Goal: Contribute content: Contribute content

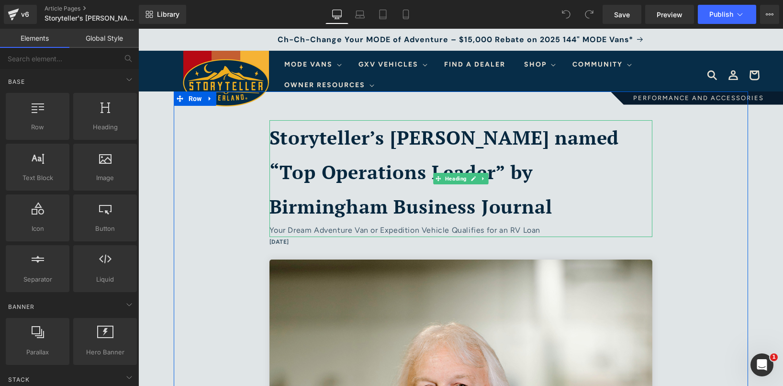
click at [373, 229] on div "Your Dream Adventure Van or Expedition Vehicle Qualifies for an RV Loan" at bounding box center [460, 230] width 383 height 14
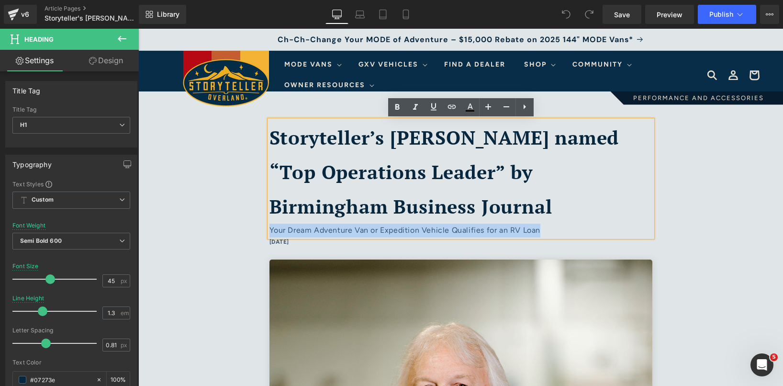
drag, startPoint x: 547, startPoint y: 231, endPoint x: 270, endPoint y: 229, distance: 277.0
click at [270, 229] on div "Your Dream Adventure Van or Expedition Vehicle Qualifies for an RV Loan" at bounding box center [460, 230] width 383 height 14
click at [548, 231] on div "Your Dream Adventure Van or Expedition Vehicle Qualifies for an RV Loan" at bounding box center [460, 230] width 383 height 14
drag, startPoint x: 554, startPoint y: 230, endPoint x: 266, endPoint y: 236, distance: 288.5
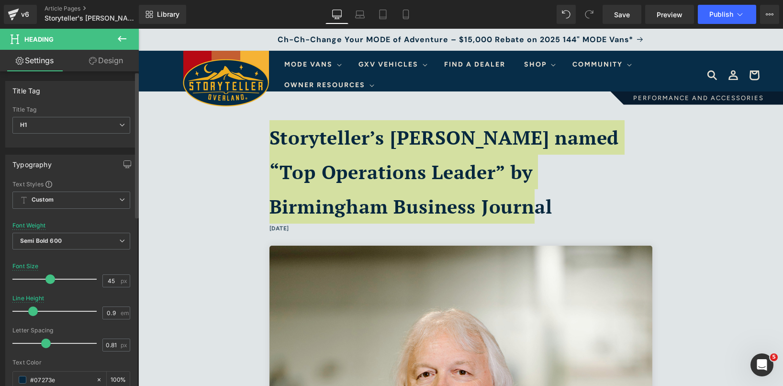
drag, startPoint x: 40, startPoint y: 315, endPoint x: 28, endPoint y: 314, distance: 12.0
click at [28, 314] on span at bounding box center [33, 311] width 10 height 10
type input "1.1"
drag, startPoint x: 29, startPoint y: 308, endPoint x: 35, endPoint y: 310, distance: 6.1
click at [35, 310] on span at bounding box center [33, 311] width 10 height 10
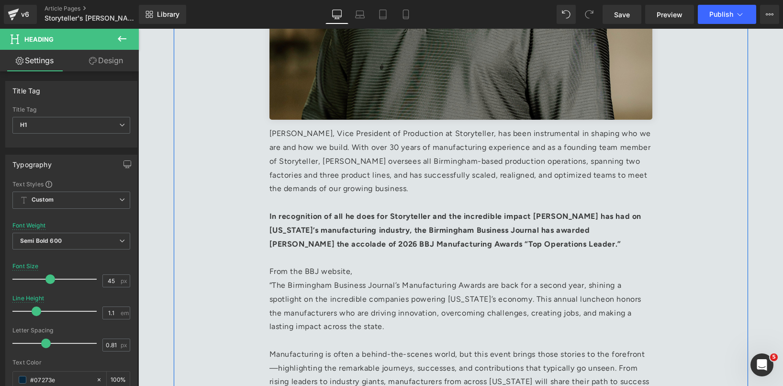
scroll to position [540, 0]
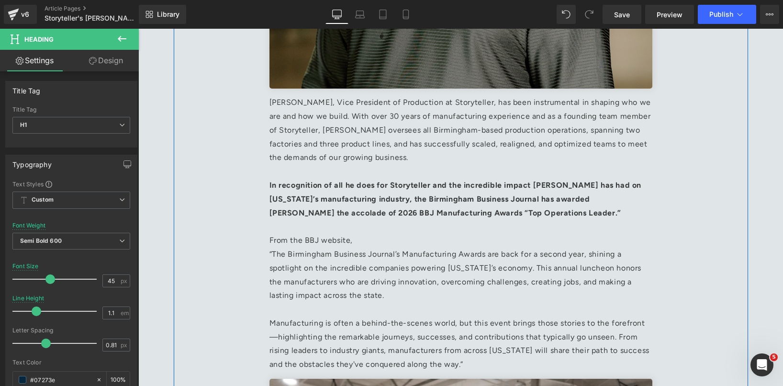
click at [280, 101] on p "[PERSON_NAME], Vice President of Production at Storyteller, has been instrument…" at bounding box center [460, 130] width 383 height 69
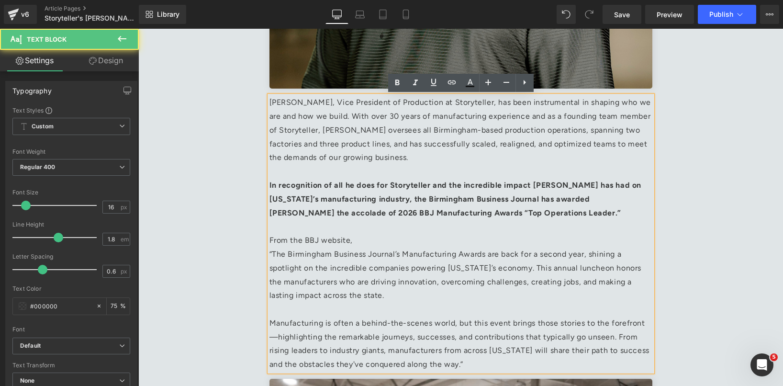
click at [272, 104] on p "[PERSON_NAME], Vice President of Production at Storyteller, has been instrument…" at bounding box center [460, 130] width 383 height 69
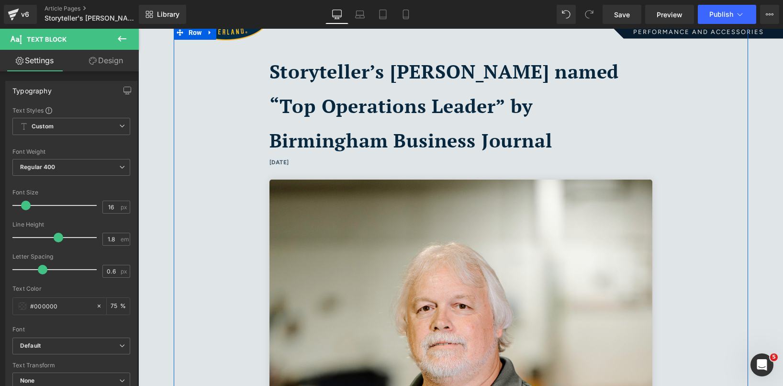
scroll to position [0, 0]
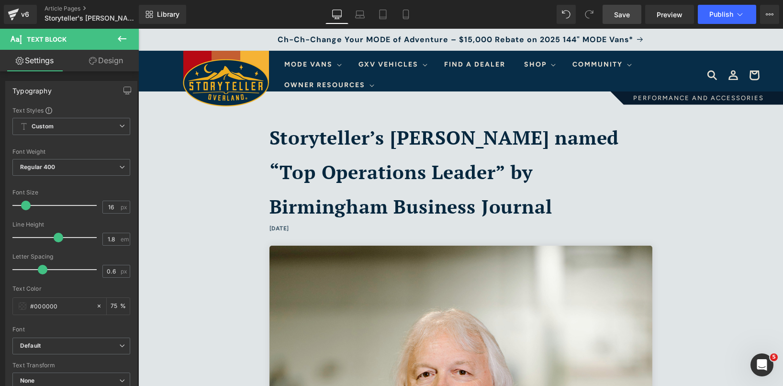
click at [626, 14] on span "Save" at bounding box center [622, 15] width 16 height 10
click at [433, 153] on div "Storyteller’s [PERSON_NAME] named “Top Operations Leader” by Birmingham Busines…" at bounding box center [460, 171] width 383 height 103
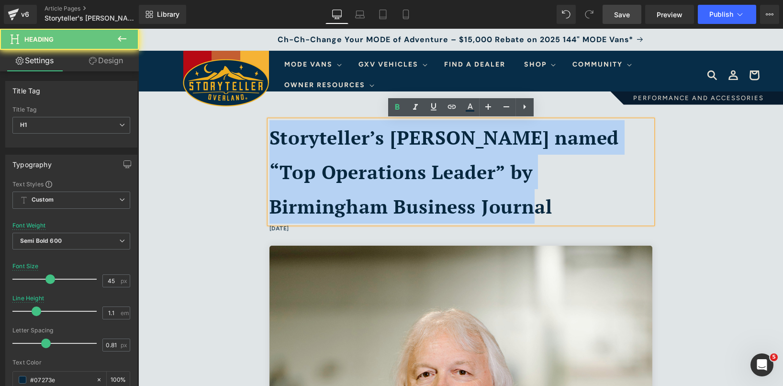
drag, startPoint x: 447, startPoint y: 202, endPoint x: 262, endPoint y: 113, distance: 205.0
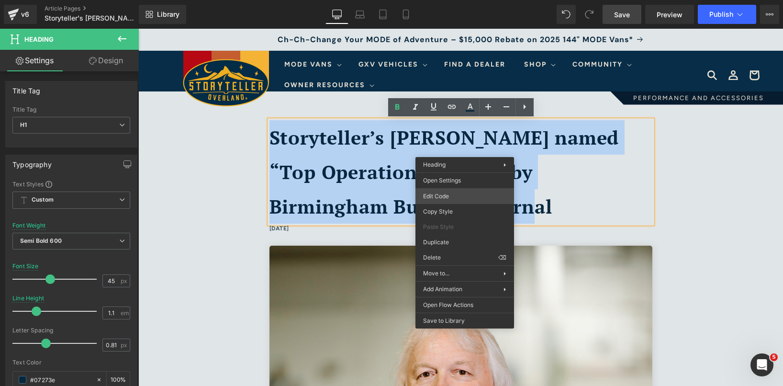
click at [443, 0] on div "You are previewing how the will restyle your page. You can not edit Elements in…" at bounding box center [391, 0] width 783 height 0
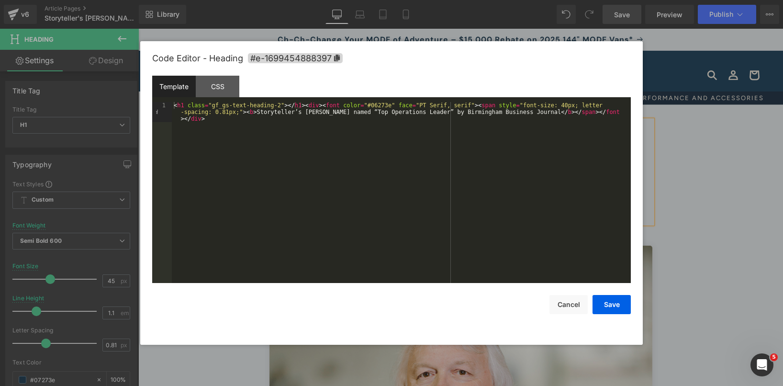
click at [390, 110] on div "< h1 class = "gf_gs-text-heading-2" > </ h1 > < div > < font color = "#06273e" …" at bounding box center [401, 212] width 459 height 221
click at [207, 88] on div "CSS" at bounding box center [218, 87] width 44 height 22
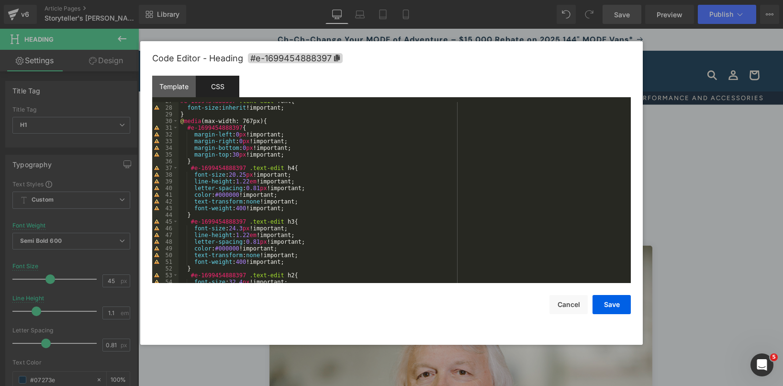
scroll to position [191, 0]
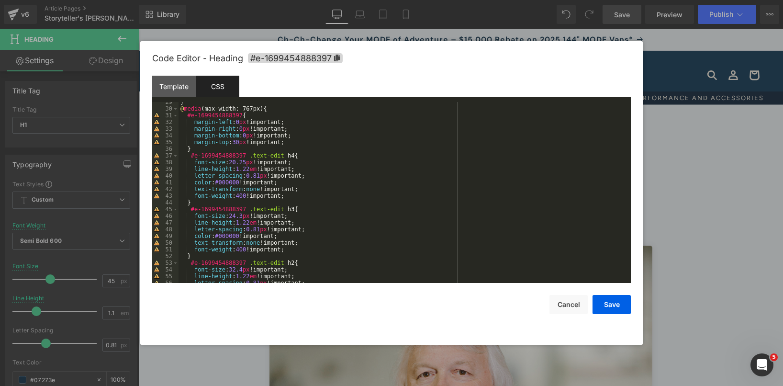
click at [244, 168] on div "} @ media (max-width: 767px) { #e-1699454888397 { margin-left : 0 px !important…" at bounding box center [402, 196] width 448 height 194
drag, startPoint x: 298, startPoint y: 169, endPoint x: 262, endPoint y: 170, distance: 35.9
click at [262, 170] on div "} @ media (max-width: 767px) { #e-1699454888397 { margin-left : 0 px !important…" at bounding box center [402, 196] width 448 height 194
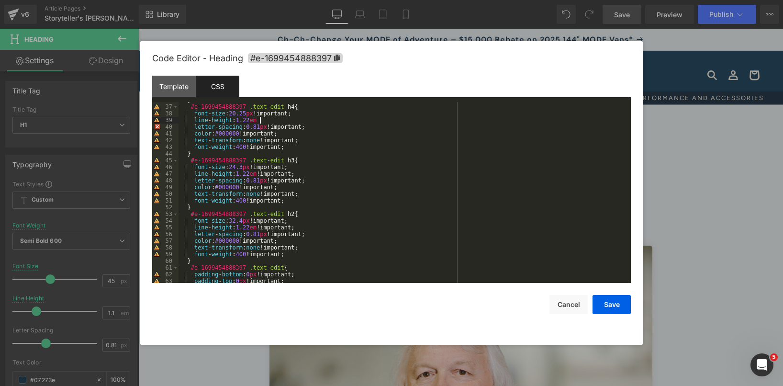
scroll to position [187, 0]
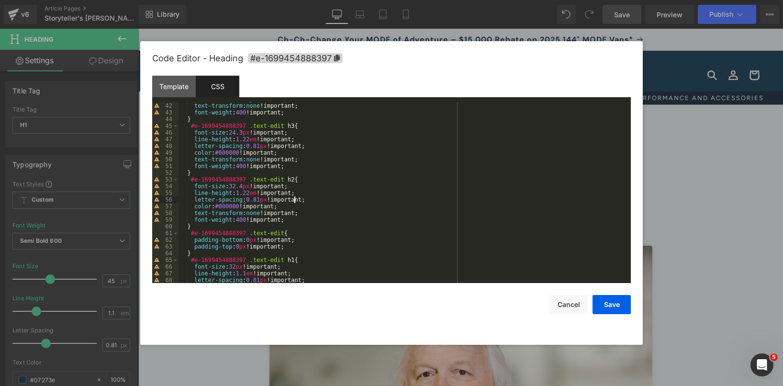
click at [293, 197] on div "color : #000000 !important; text-transform : none !important; font-weight : 400…" at bounding box center [402, 193] width 448 height 194
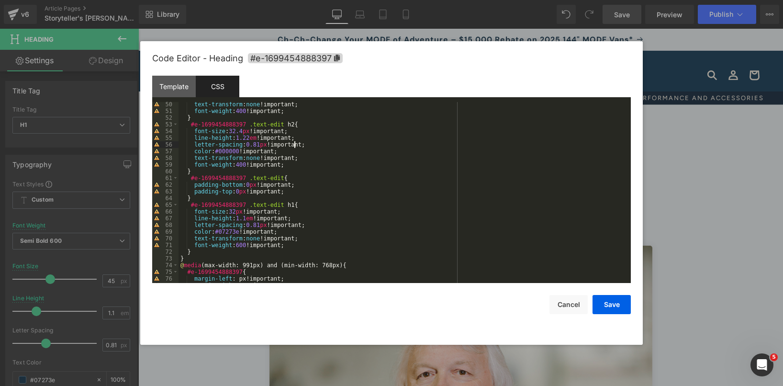
scroll to position [330, 0]
click at [276, 214] on div "text-transform : none !important; font-weight : 400 !important; } #e-1699454888…" at bounding box center [402, 197] width 448 height 194
drag, startPoint x: 295, startPoint y: 217, endPoint x: 258, endPoint y: 215, distance: 36.4
click at [258, 215] on div "text-transform : none !important; font-weight : 400 !important; } #e-1699454888…" at bounding box center [402, 197] width 448 height 194
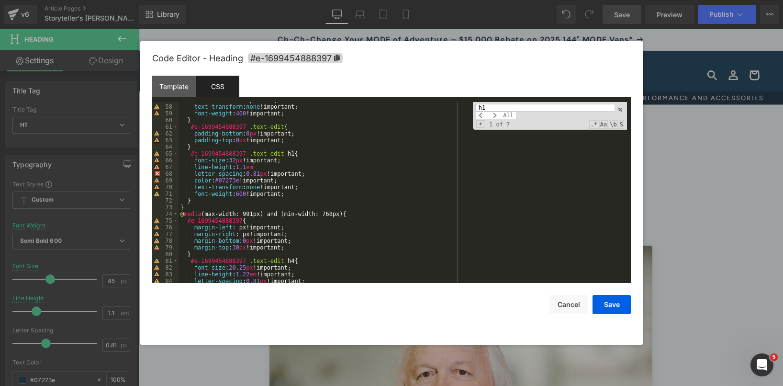
scroll to position [389, 0]
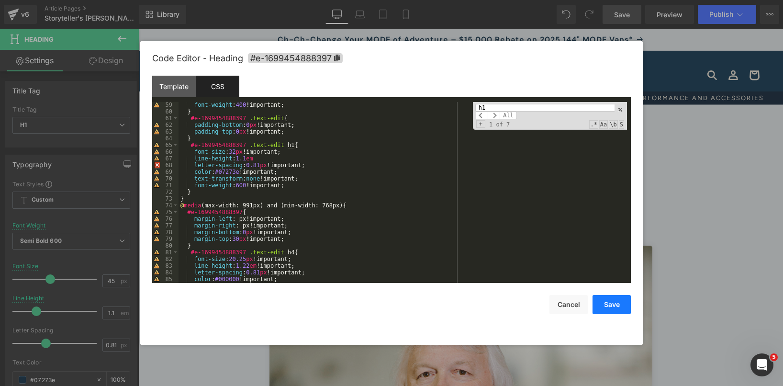
type input "h1"
click at [614, 302] on button "Save" at bounding box center [611, 304] width 38 height 19
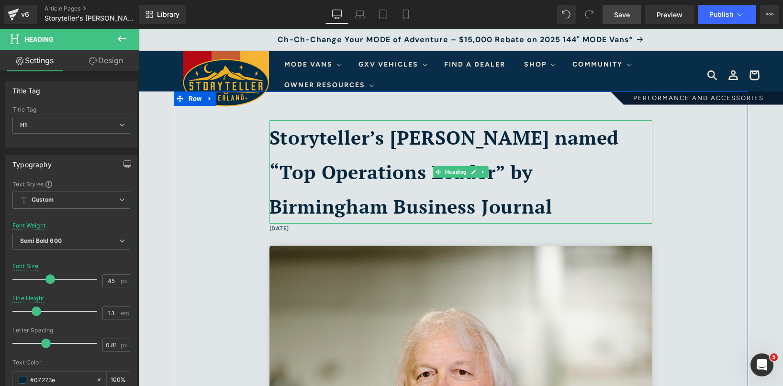
click at [516, 186] on div "Storyteller’s [PERSON_NAME] named “Top Operations Leader” by Birmingham Busines…" at bounding box center [460, 171] width 383 height 103
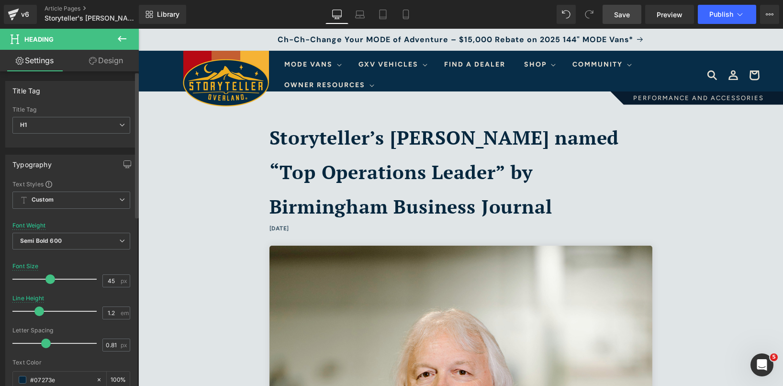
type input "1.1"
click at [35, 308] on span at bounding box center [37, 311] width 10 height 10
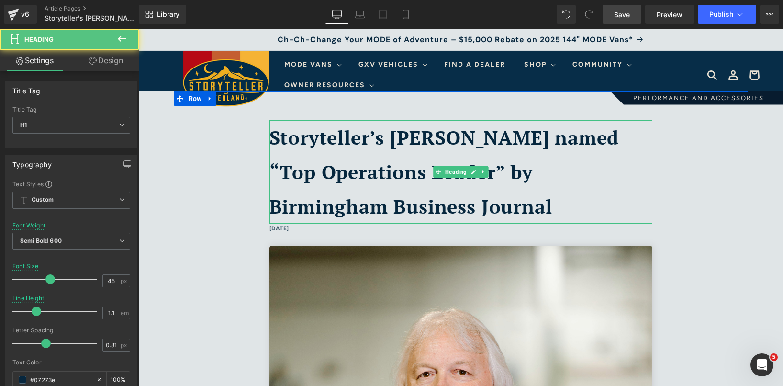
click at [381, 190] on div "Storyteller’s [PERSON_NAME] named “Top Operations Leader” by Birmingham Busines…" at bounding box center [460, 171] width 383 height 103
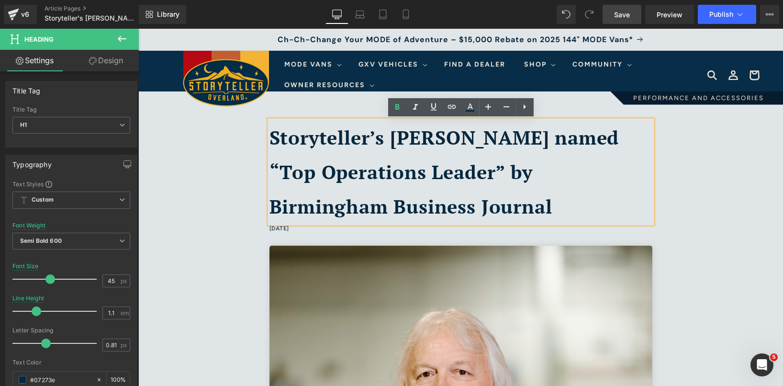
drag, startPoint x: 440, startPoint y: 198, endPoint x: 268, endPoint y: 130, distance: 184.7
click at [269, 130] on div "Storyteller’s [PERSON_NAME] named “Top Operations Leader” by Birmingham Busines…" at bounding box center [460, 171] width 383 height 103
click at [273, 168] on b "Storyteller’s [PERSON_NAME] named “Top Operations Leader” by Birmingham Busines…" at bounding box center [444, 171] width 350 height 94
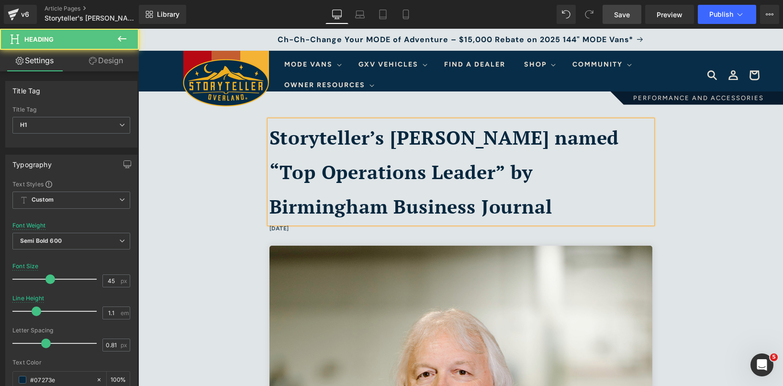
click at [271, 205] on b "Storyteller’s [PERSON_NAME] named “Top Operations Leader” by Birmingham Busines…" at bounding box center [444, 171] width 350 height 94
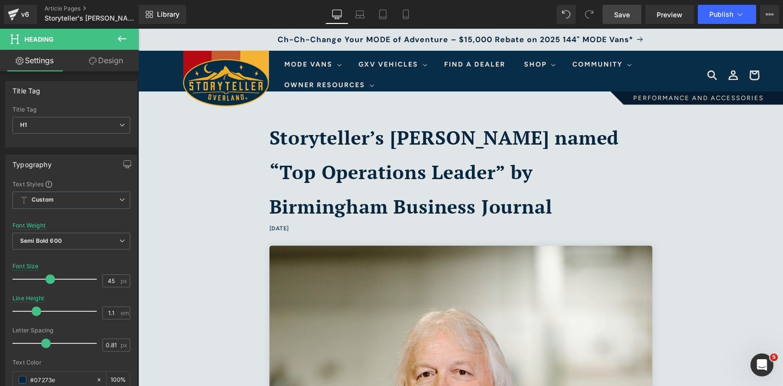
click at [120, 36] on icon at bounding box center [121, 38] width 11 height 11
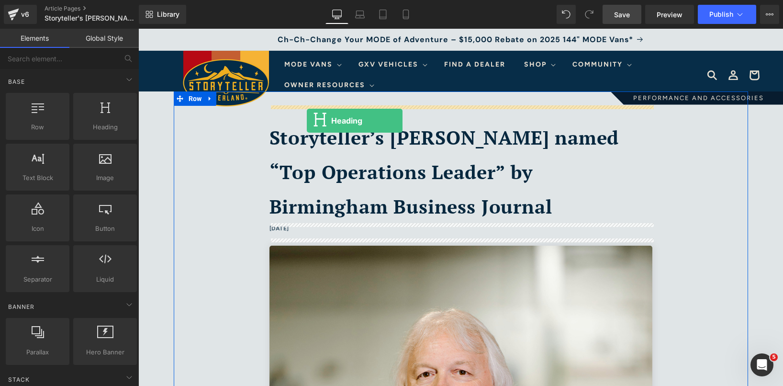
drag, startPoint x: 240, startPoint y: 157, endPoint x: 310, endPoint y: 125, distance: 77.1
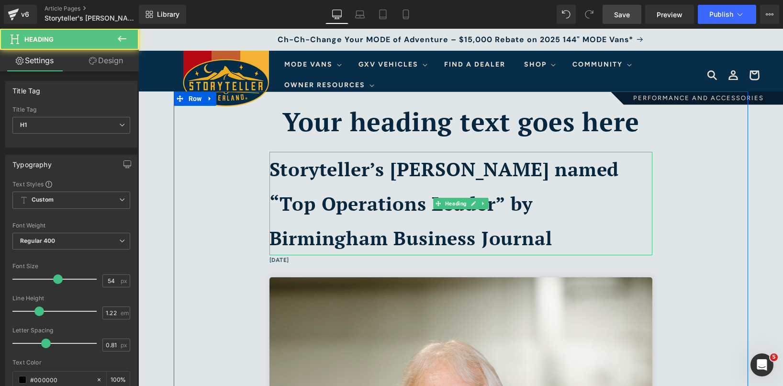
click at [356, 183] on div "Storyteller’s [PERSON_NAME] named “Top Operations Leader” by Birmingham Busines…" at bounding box center [460, 203] width 383 height 103
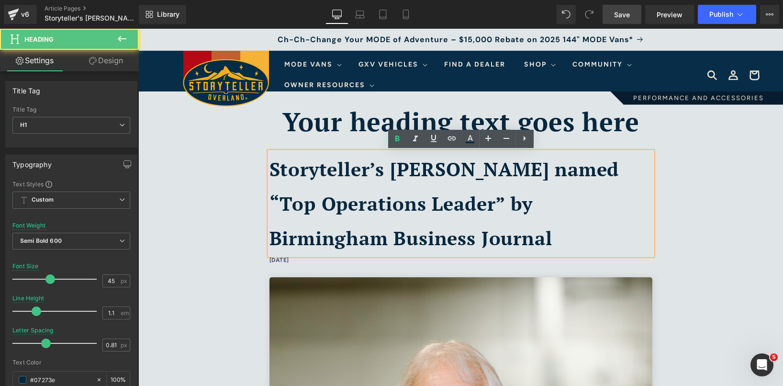
click at [315, 172] on b "Storyteller’s [PERSON_NAME] named “Top Operations Leader” by Birmingham Busines…" at bounding box center [444, 203] width 350 height 94
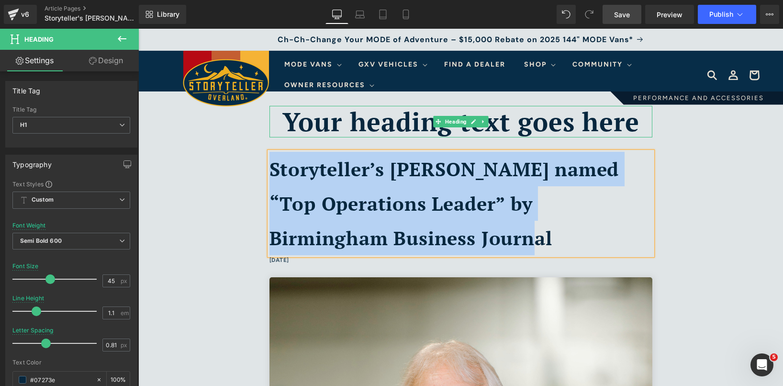
copy b "Storyteller’s [PERSON_NAME] named “Top Operations Leader” by Birmingham Busines…"
click at [328, 124] on h1 "Your heading text goes here" at bounding box center [460, 122] width 383 height 32
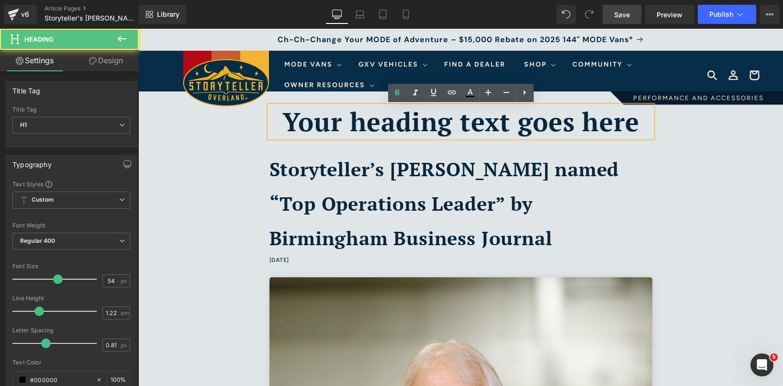
click at [347, 126] on h1 "Your heading text goes here" at bounding box center [460, 122] width 383 height 32
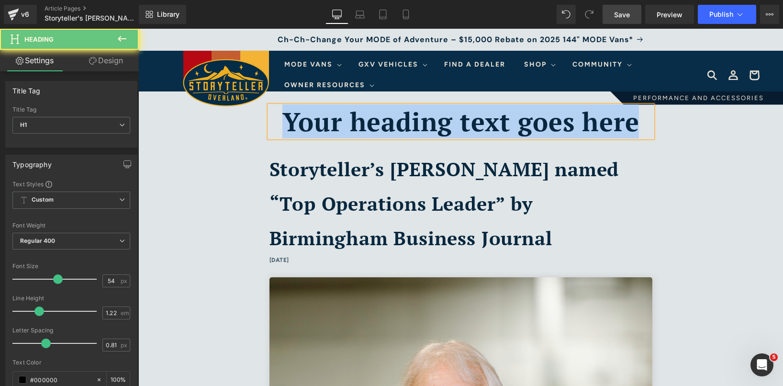
paste div
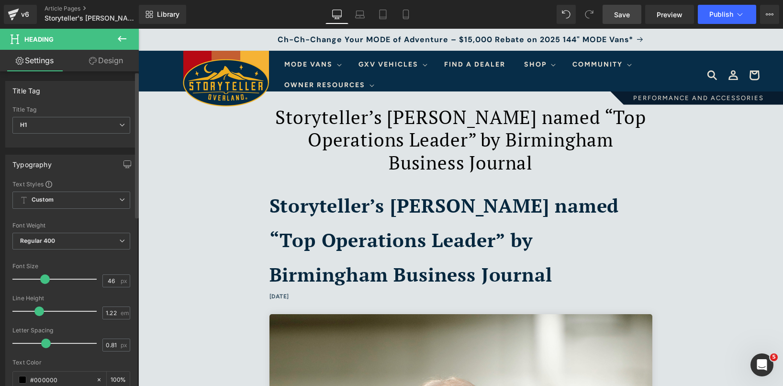
type input "47"
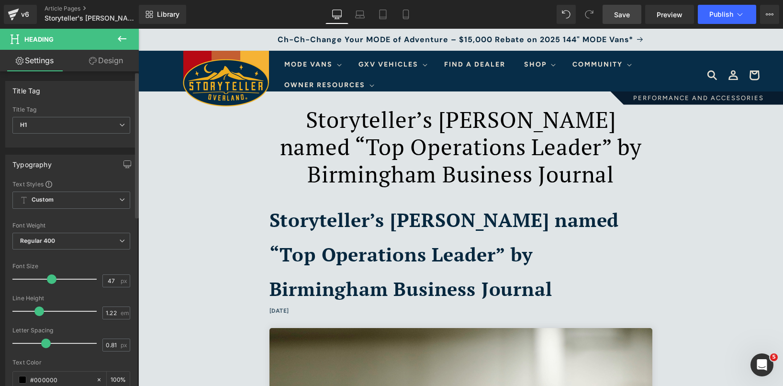
drag, startPoint x: 55, startPoint y: 279, endPoint x: 50, endPoint y: 278, distance: 5.3
click at [50, 278] on span at bounding box center [52, 279] width 10 height 10
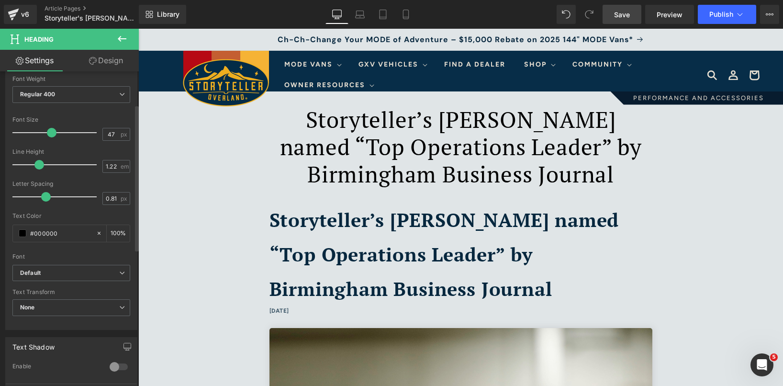
scroll to position [252, 0]
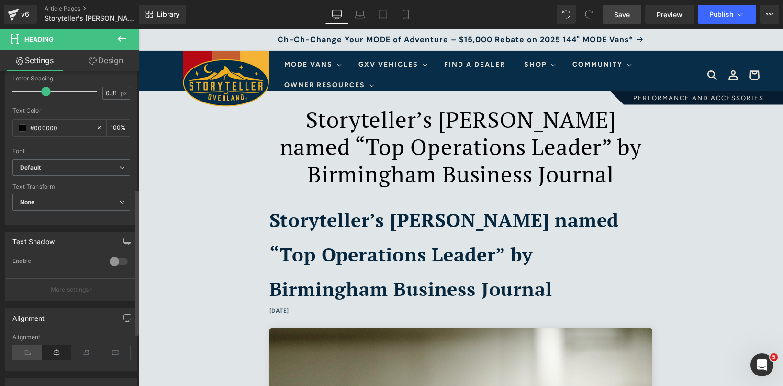
click at [25, 352] on icon at bounding box center [27, 352] width 30 height 14
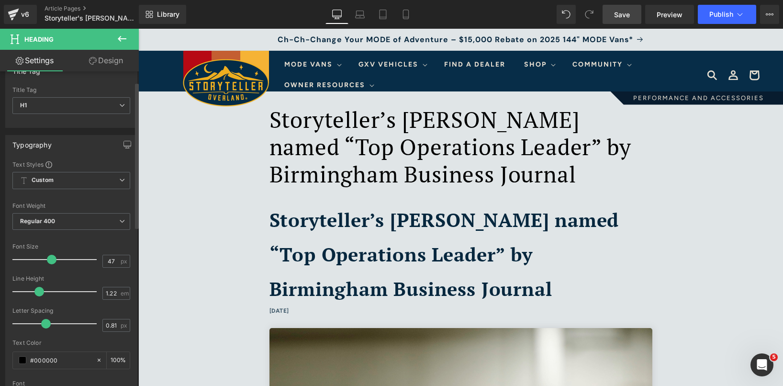
scroll to position [0, 0]
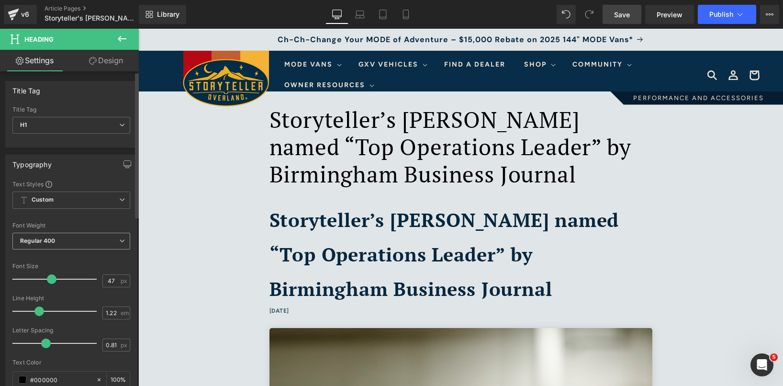
click at [67, 244] on span "Regular 400" at bounding box center [71, 241] width 118 height 17
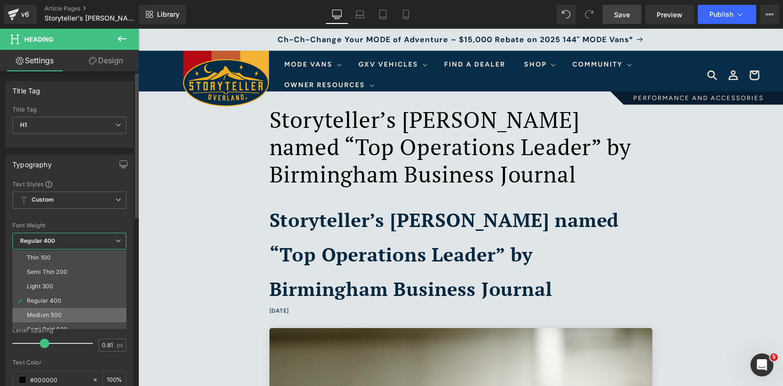
scroll to position [32, 0]
click at [56, 300] on li "Semi Bold 600" at bounding box center [71, 297] width 118 height 14
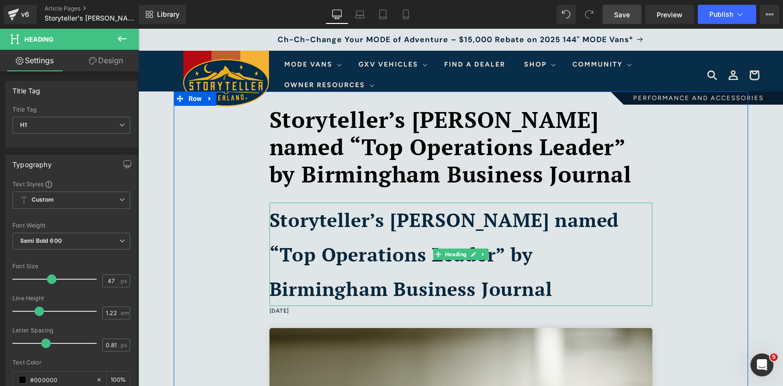
click at [400, 237] on div "Storyteller’s [PERSON_NAME] named “Top Operations Leader” by Birmingham Busines…" at bounding box center [460, 253] width 383 height 103
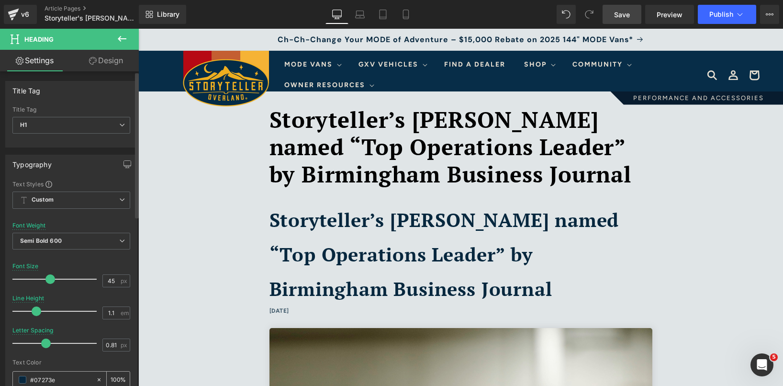
click at [51, 374] on input "#07273e" at bounding box center [60, 379] width 61 height 11
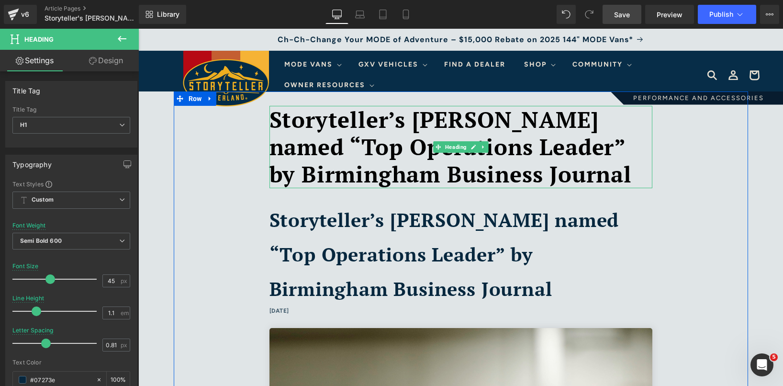
click at [349, 151] on h1 "Storyteller’s [PERSON_NAME] named “Top Operations Leader” by Birmingham Busines…" at bounding box center [460, 147] width 383 height 82
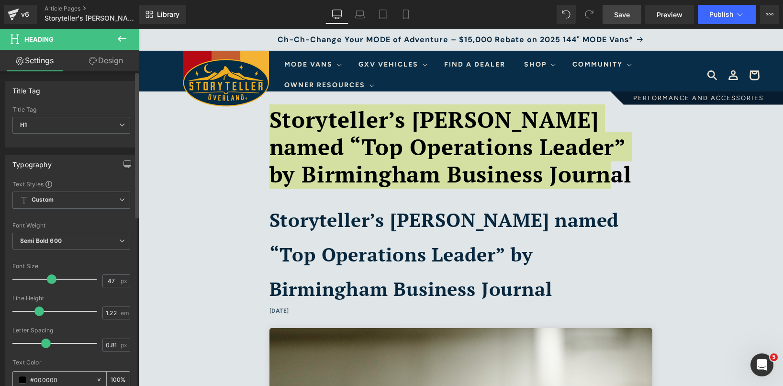
click at [59, 380] on input "#000000" at bounding box center [60, 379] width 61 height 11
type input "#07273e"
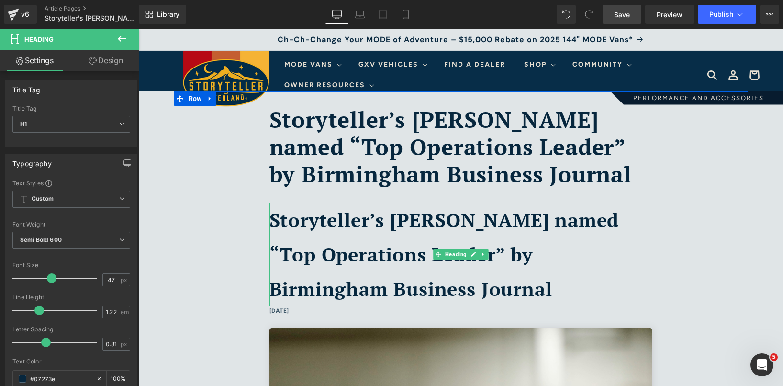
click at [312, 220] on b "Storyteller’s [PERSON_NAME] named “Top Operations Leader” by Birmingham Busines…" at bounding box center [444, 254] width 350 height 94
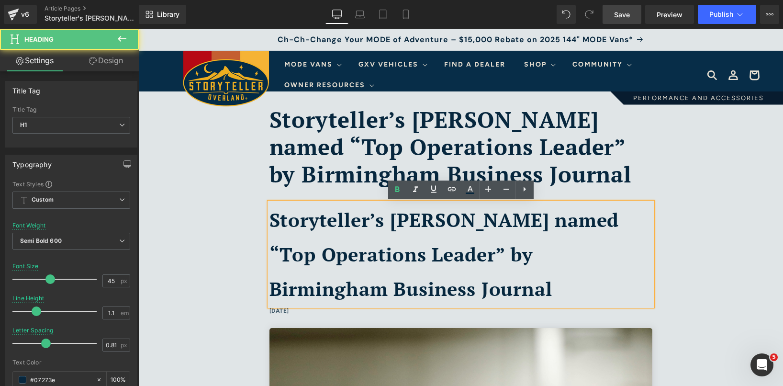
click at [360, 123] on h1 "Storyteller’s [PERSON_NAME] named “Top Operations Leader” by Birmingham Busines…" at bounding box center [460, 147] width 383 height 82
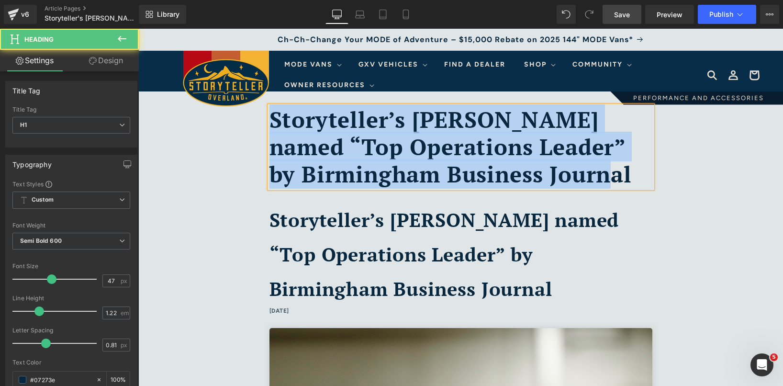
click at [465, 122] on h1 "Storyteller’s [PERSON_NAME] named “Top Operations Leader” by Birmingham Busines…" at bounding box center [460, 147] width 383 height 82
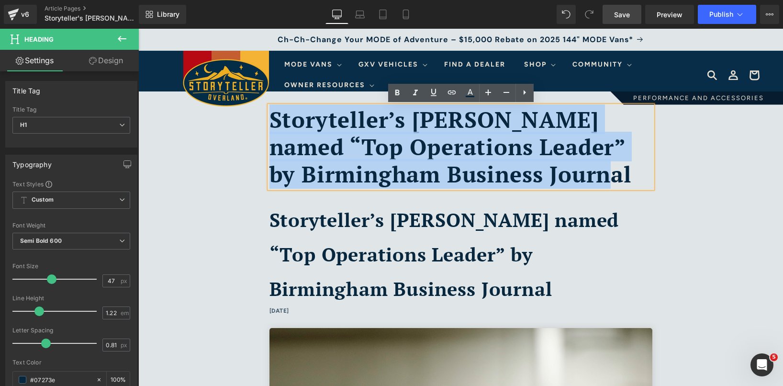
drag, startPoint x: 612, startPoint y: 176, endPoint x: 271, endPoint y: 121, distance: 345.4
click at [271, 121] on h1 "Storyteller’s [PERSON_NAME] named “Top Operations Leader” by Birmingham Busines…" at bounding box center [460, 147] width 383 height 82
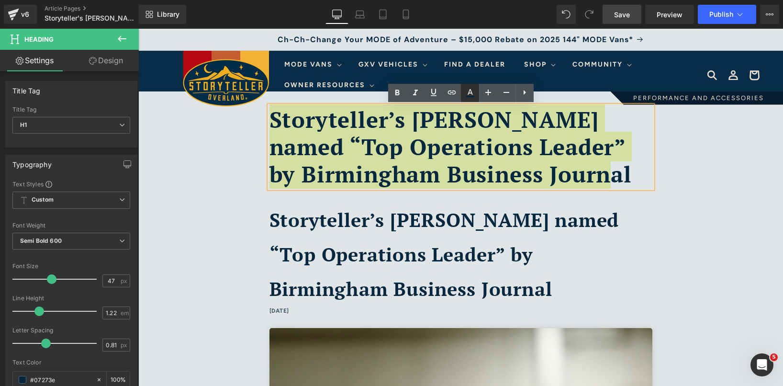
click at [469, 90] on icon at bounding box center [469, 92] width 11 height 11
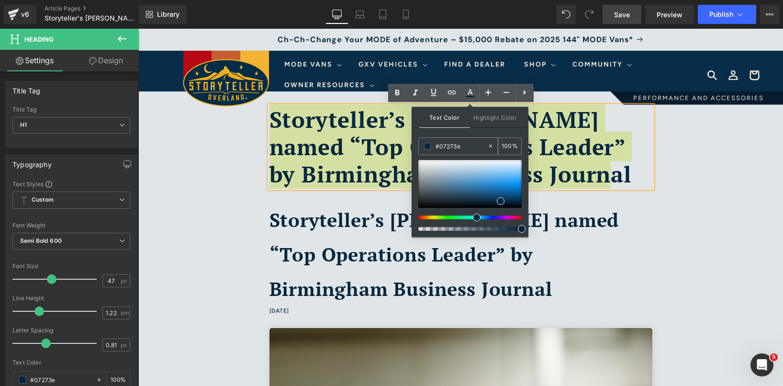
click at [464, 145] on input "#07273e" at bounding box center [461, 146] width 52 height 11
click at [500, 200] on span at bounding box center [501, 201] width 8 height 8
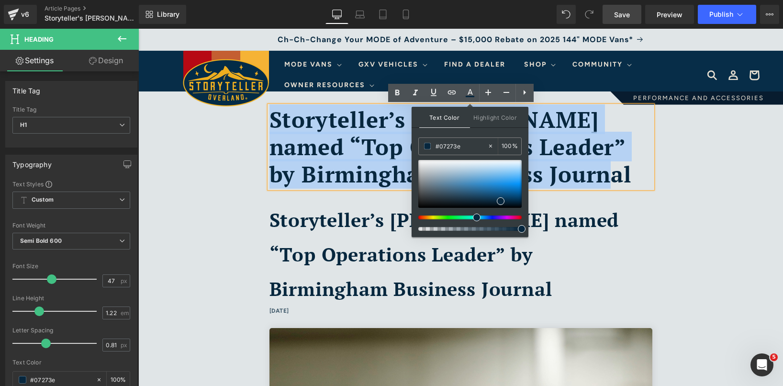
click at [395, 142] on h1 "Storyteller’s [PERSON_NAME] named “Top Operations Leader” by Birmingham Busines…" at bounding box center [460, 147] width 383 height 82
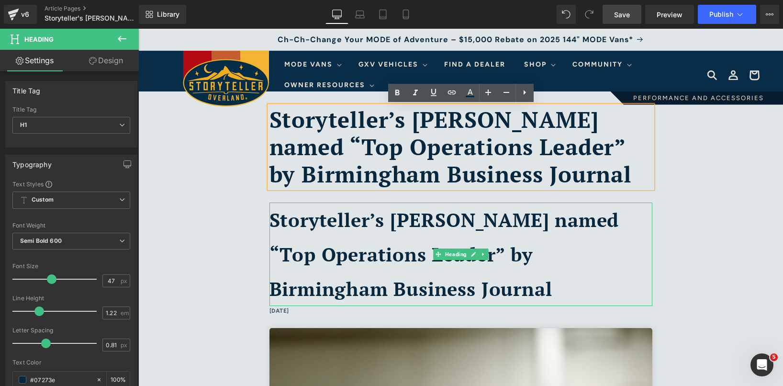
click at [378, 236] on div "Storyteller’s [PERSON_NAME] named “Top Operations Leader” by Birmingham Busines…" at bounding box center [460, 253] width 383 height 103
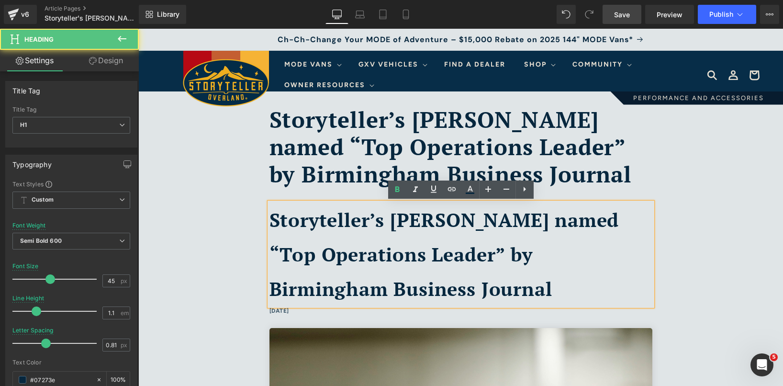
click at [345, 148] on h1 "Storyteller’s [PERSON_NAME] named “Top Operations Leader” by Birmingham Busines…" at bounding box center [460, 147] width 383 height 82
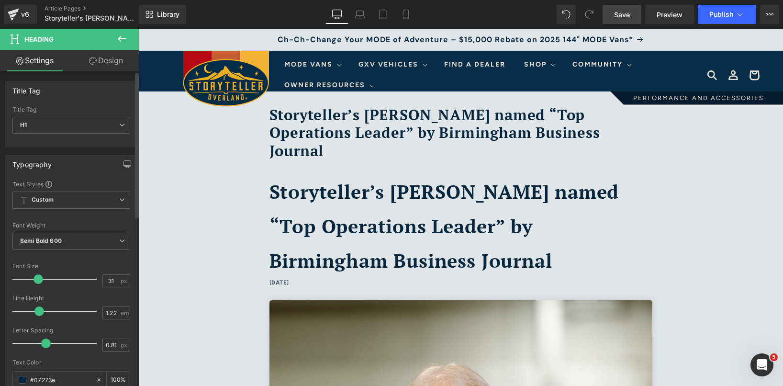
type input "32"
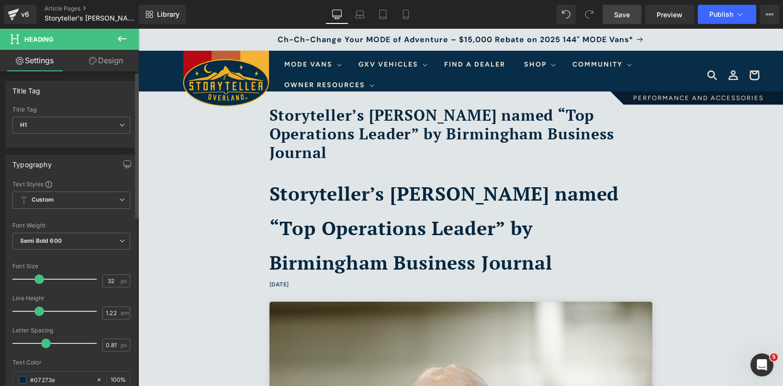
drag, startPoint x: 51, startPoint y: 280, endPoint x: 38, endPoint y: 279, distance: 12.5
click at [38, 279] on span at bounding box center [39, 279] width 10 height 10
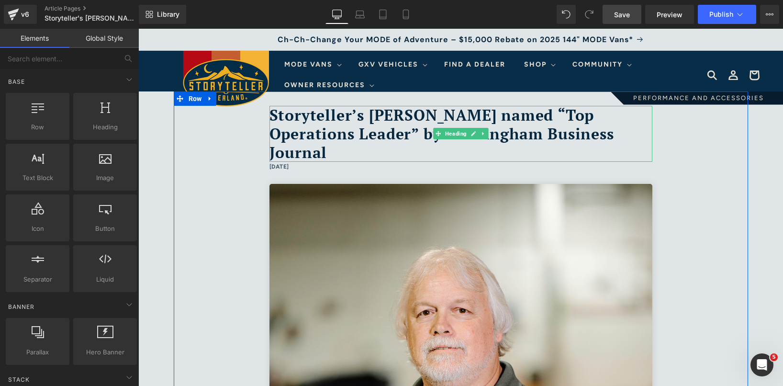
click at [311, 118] on h1 "Storyteller’s [PERSON_NAME] named “Top Operations Leader” by Birmingham Busines…" at bounding box center [460, 134] width 383 height 56
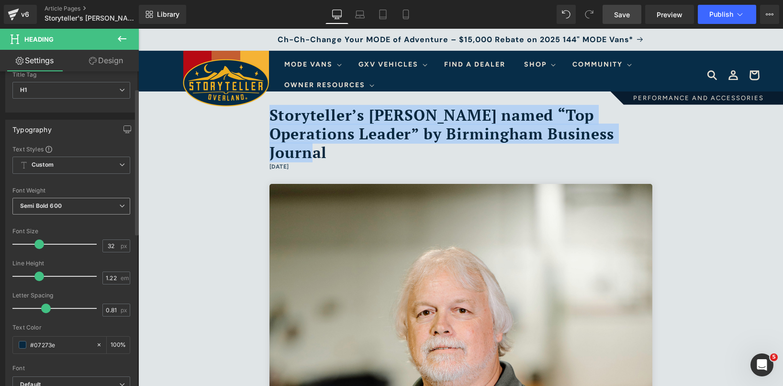
scroll to position [41, 0]
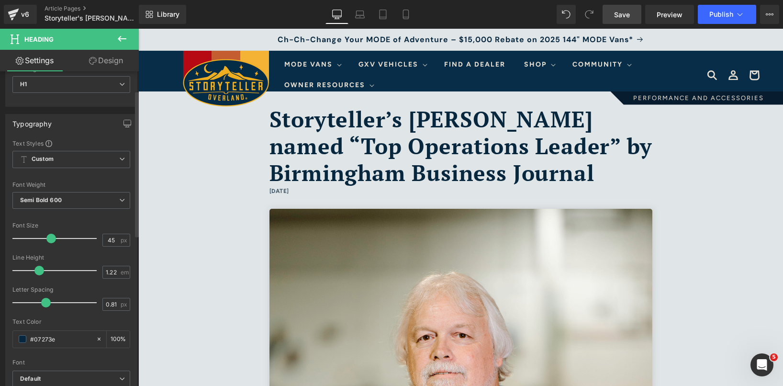
type input "44"
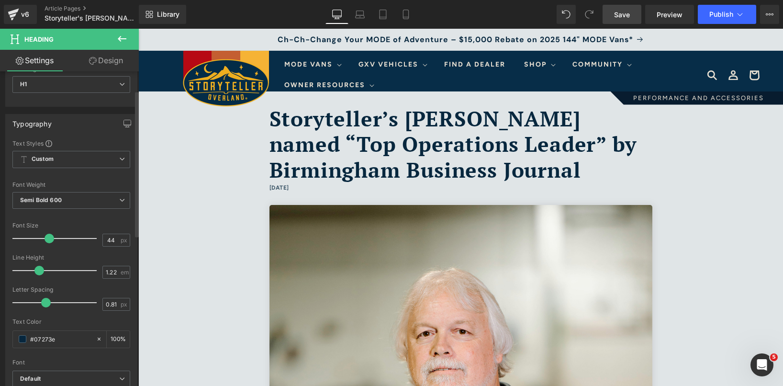
drag, startPoint x: 41, startPoint y: 237, endPoint x: 50, endPoint y: 238, distance: 9.7
click at [50, 238] on span at bounding box center [49, 238] width 10 height 10
click at [107, 68] on link "Design" at bounding box center [105, 61] width 69 height 22
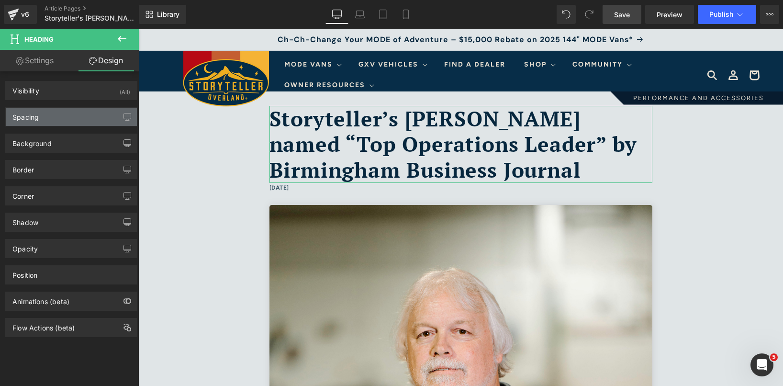
click at [73, 120] on div "Spacing" at bounding box center [71, 117] width 131 height 18
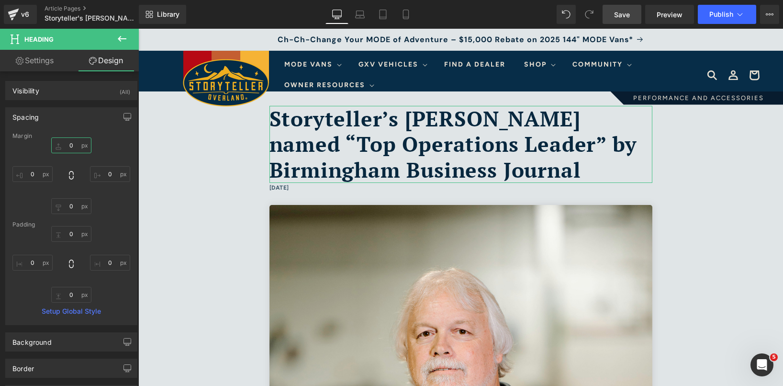
click at [68, 145] on input "0" at bounding box center [71, 145] width 40 height 16
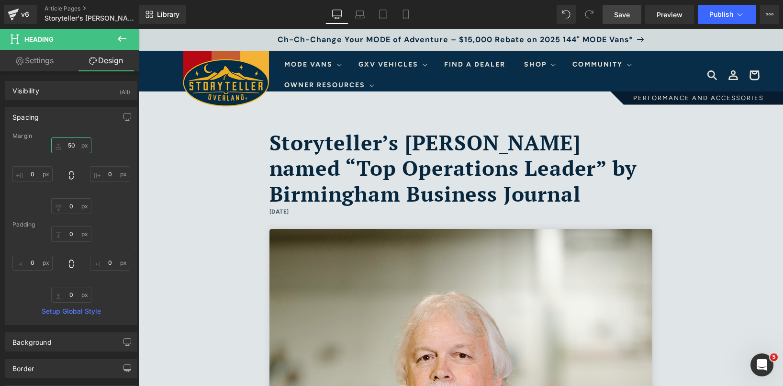
type input "50"
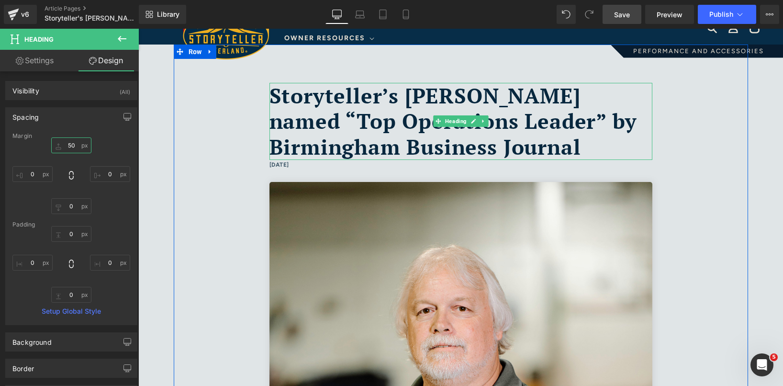
scroll to position [69, 0]
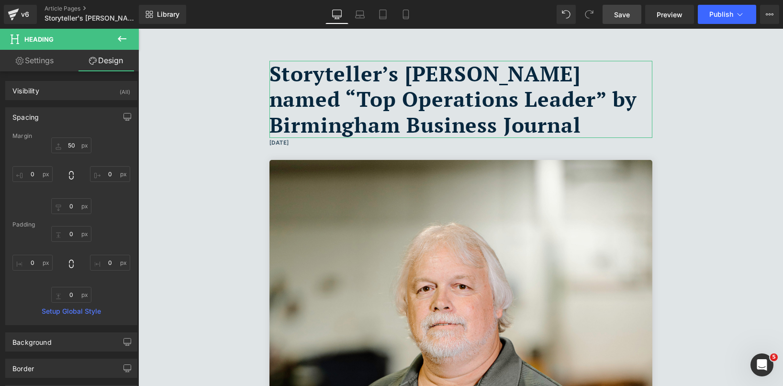
click at [38, 60] on link "Settings" at bounding box center [34, 61] width 69 height 22
type input "100"
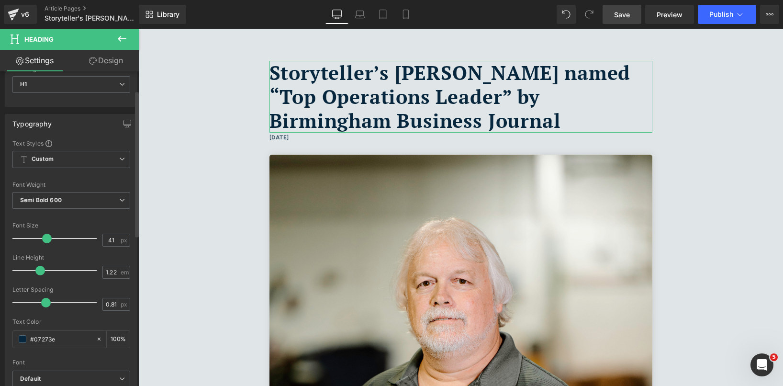
click at [45, 235] on span at bounding box center [47, 238] width 10 height 10
type input "40"
click at [45, 234] on span at bounding box center [47, 238] width 10 height 10
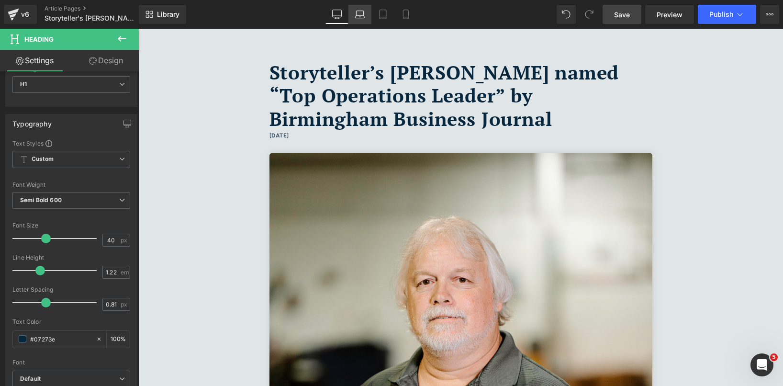
click at [363, 16] on icon at bounding box center [360, 15] width 10 height 10
type input "100"
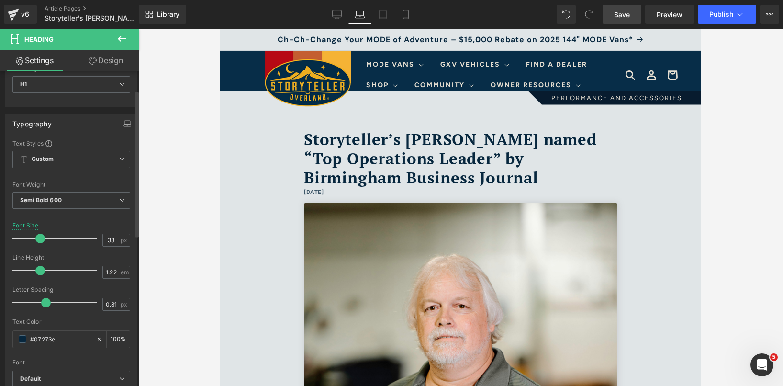
drag, startPoint x: 47, startPoint y: 238, endPoint x: 41, endPoint y: 238, distance: 5.7
click at [42, 238] on span at bounding box center [40, 238] width 10 height 10
click at [382, 14] on icon at bounding box center [383, 15] width 10 height 10
type input "40"
type input "100"
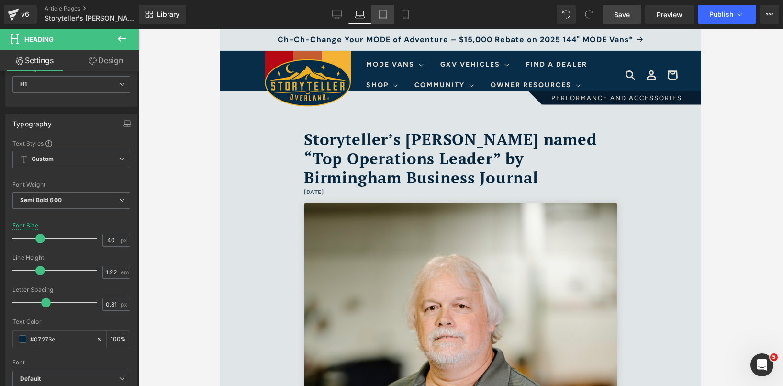
scroll to position [37, 0]
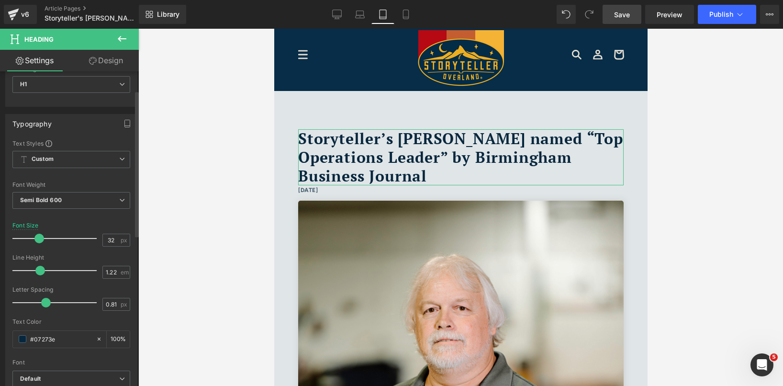
drag, startPoint x: 45, startPoint y: 237, endPoint x: 39, endPoint y: 237, distance: 6.7
click at [39, 237] on span at bounding box center [39, 238] width 10 height 10
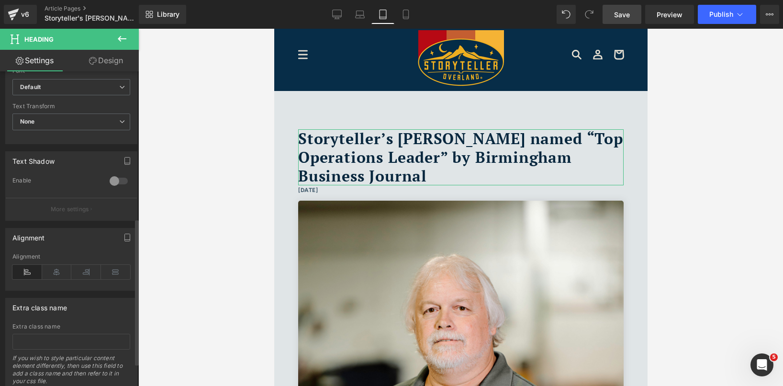
scroll to position [336, 0]
click at [53, 272] on icon at bounding box center [57, 268] width 30 height 14
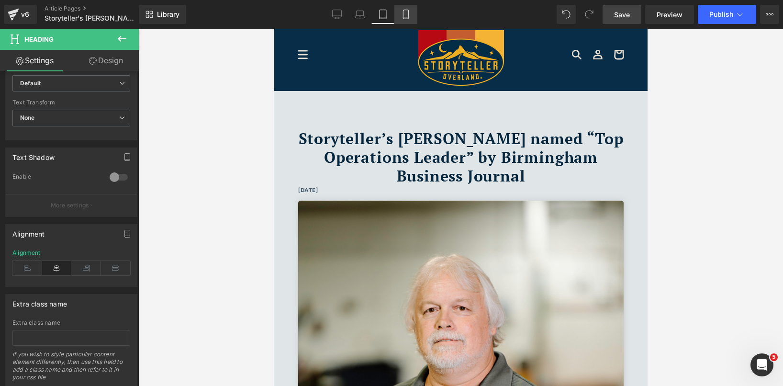
click at [406, 7] on link "Mobile" at bounding box center [405, 14] width 23 height 19
type input "40"
type input "100"
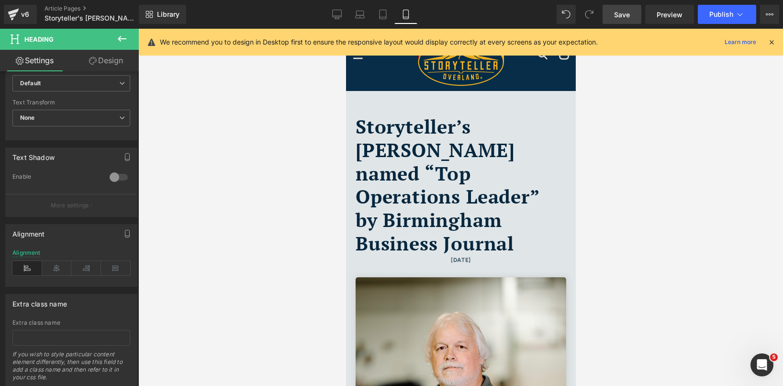
scroll to position [22, 0]
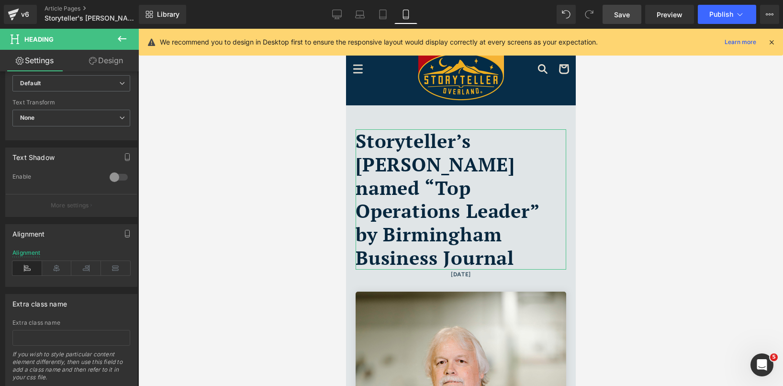
click at [57, 64] on link "Settings" at bounding box center [34, 61] width 69 height 22
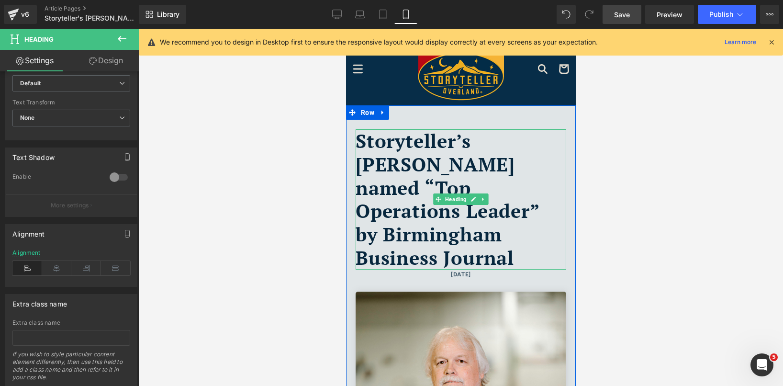
click at [438, 160] on h1 "Storyteller’s [PERSON_NAME] named “Top Operations Leader” by Birmingham Busines…" at bounding box center [460, 199] width 210 height 140
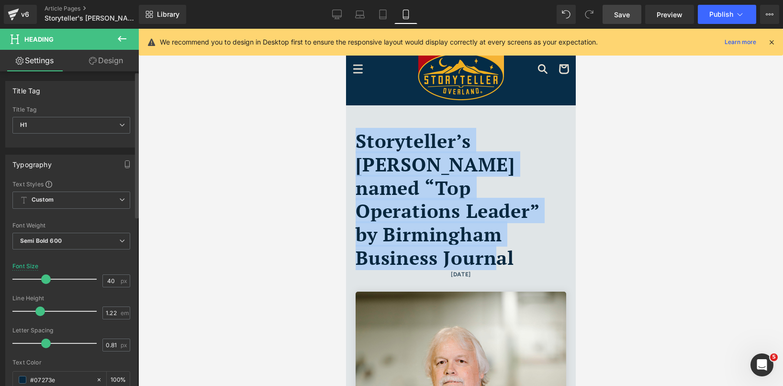
scroll to position [87, 0]
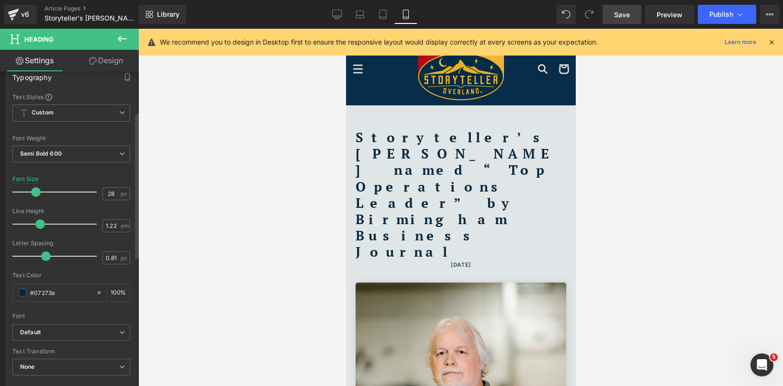
drag, startPoint x: 46, startPoint y: 192, endPoint x: 36, endPoint y: 191, distance: 10.1
click at [36, 191] on span at bounding box center [36, 192] width 10 height 10
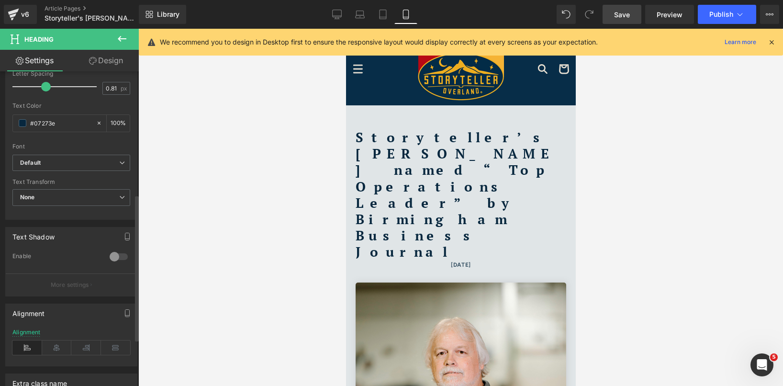
scroll to position [276, 0]
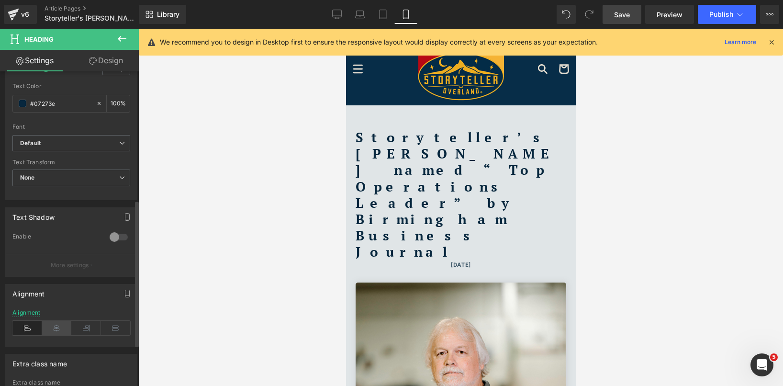
click at [56, 325] on icon at bounding box center [57, 328] width 30 height 14
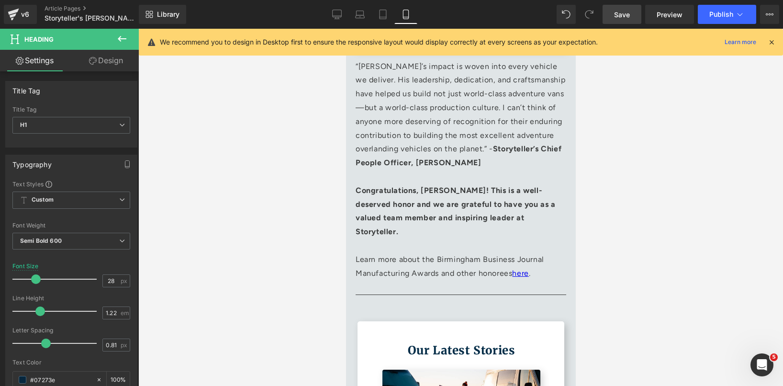
scroll to position [0, 0]
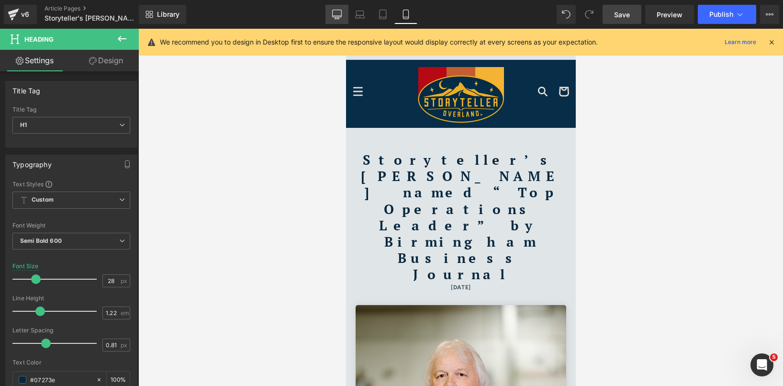
click at [332, 15] on icon at bounding box center [337, 15] width 10 height 10
type input "40"
type input "100"
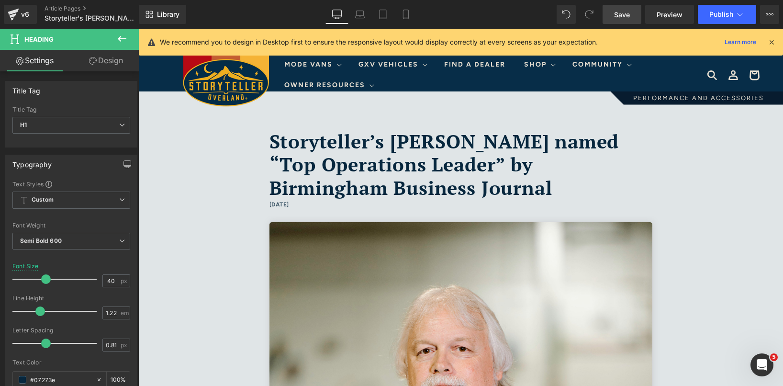
click at [625, 19] on link "Save" at bounding box center [621, 14] width 39 height 19
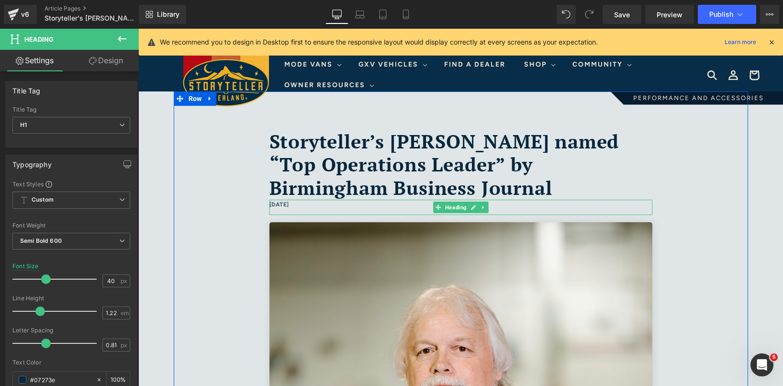
click at [298, 205] on h6 "[DATE]" at bounding box center [460, 204] width 383 height 11
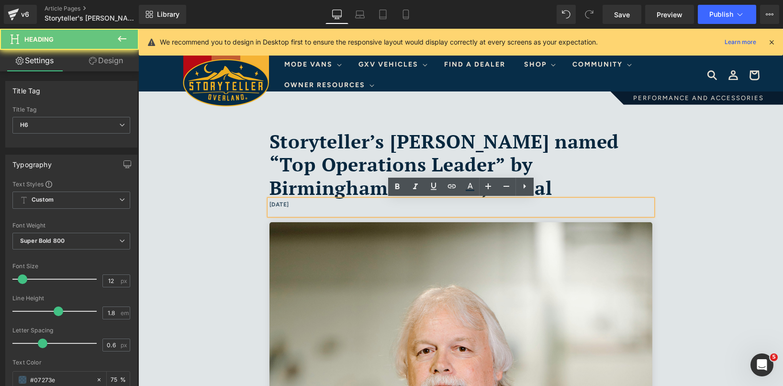
drag, startPoint x: 325, startPoint y: 202, endPoint x: 256, endPoint y: 203, distance: 68.9
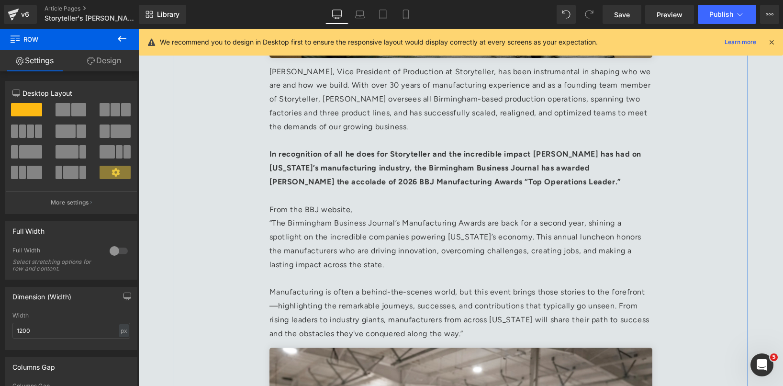
scroll to position [516, 0]
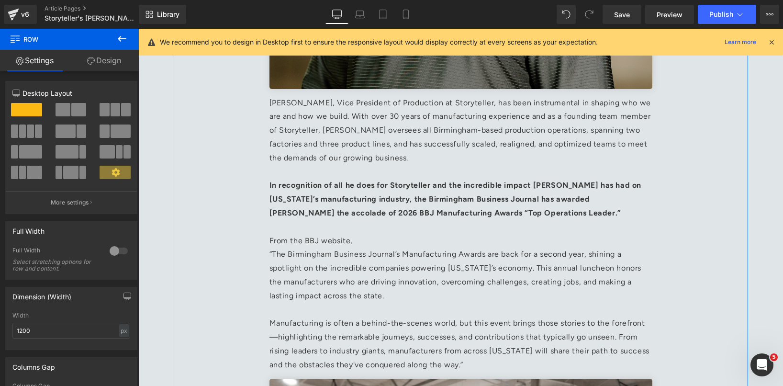
click at [359, 136] on p "[PERSON_NAME], Vice President of Production at Storyteller, has been instrument…" at bounding box center [460, 130] width 383 height 69
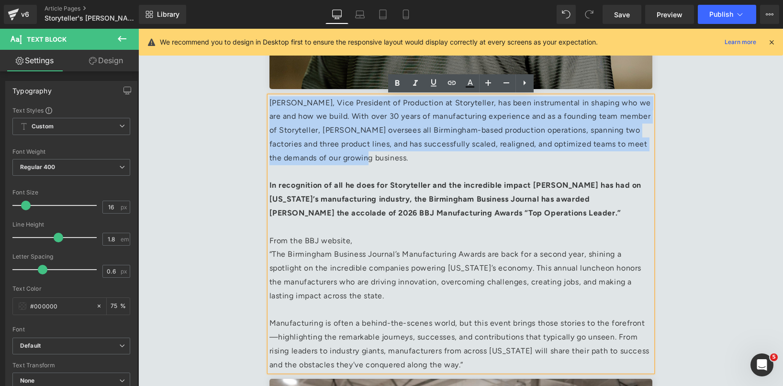
drag, startPoint x: 373, startPoint y: 158, endPoint x: 245, endPoint y: 89, distance: 145.5
click at [245, 89] on div "Storyteller’s [PERSON_NAME] named “Top Operations Leader” by Birmingham Busines…" at bounding box center [461, 209] width 574 height 1267
copy p "[PERSON_NAME], Vice President of Production at Storyteller, has been instrument…"
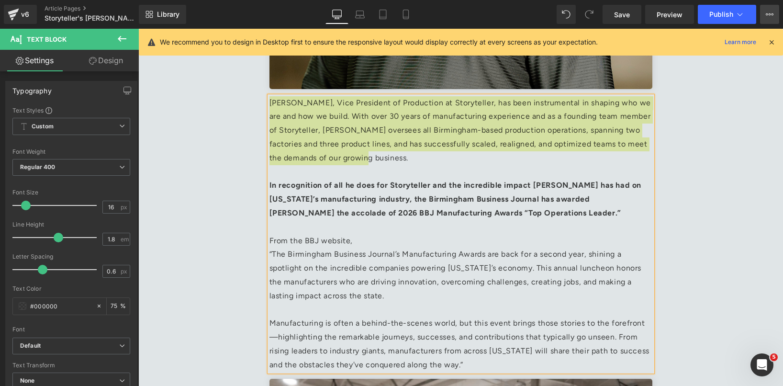
click at [769, 18] on button "View Live Page View with current Template Save Template to Library Schedule Pub…" at bounding box center [769, 14] width 19 height 19
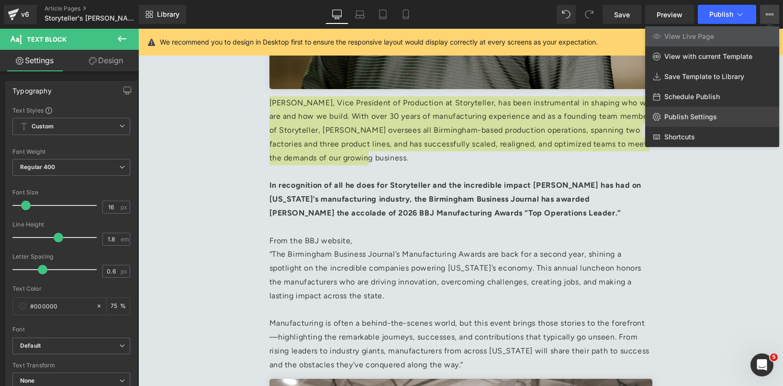
click at [703, 115] on span "Publish Settings" at bounding box center [690, 116] width 53 height 9
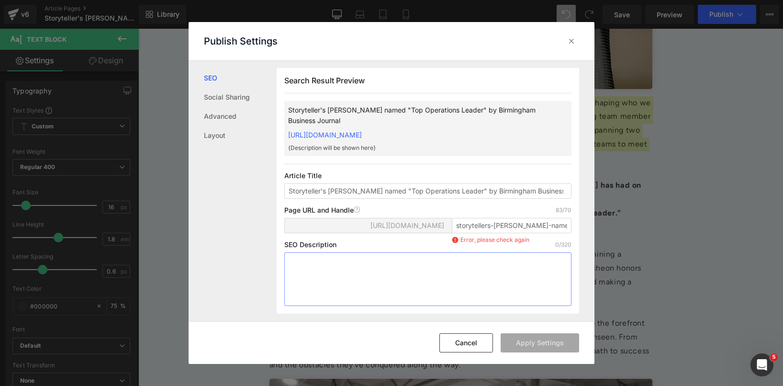
click at [368, 281] on textarea at bounding box center [427, 279] width 287 height 54
paste textarea "[PERSON_NAME], Vice President of Production at Storyteller, has been instrument…"
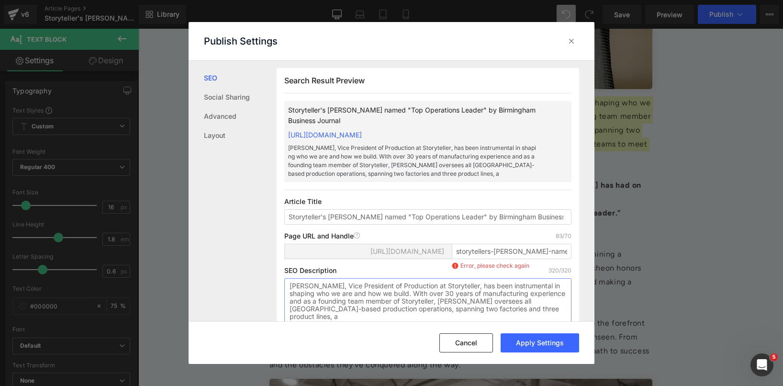
scroll to position [10, 0]
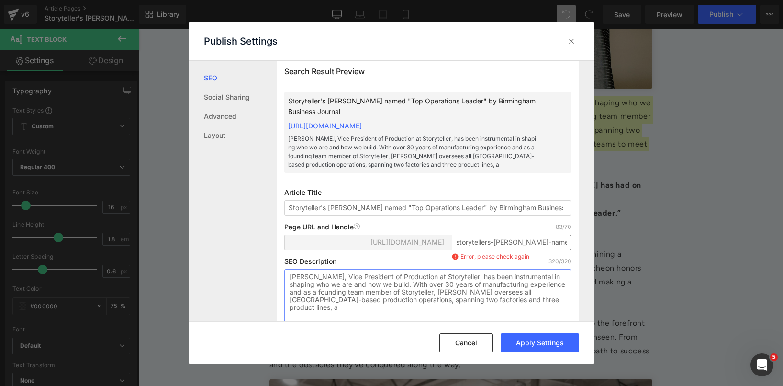
type textarea "[PERSON_NAME], Vice President of Production at Storyteller, has been instrument…"
click at [512, 250] on input "storytellers-[PERSON_NAME]-named-top-operations-leader-by-birmingham-business-j…" at bounding box center [512, 241] width 120 height 15
drag, startPoint x: 453, startPoint y: 252, endPoint x: 611, endPoint y: 247, distance: 158.0
click at [611, 247] on div "Publish Settings SEO Social Sharing Advanced Layout Search Result Preview Story…" at bounding box center [391, 193] width 783 height 386
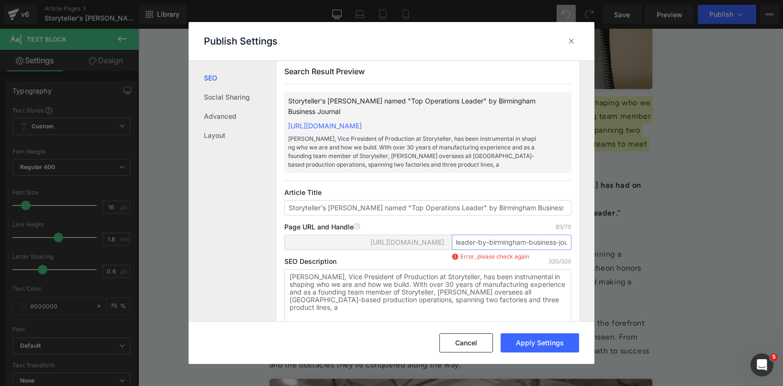
click at [516, 250] on input "storytellers-[PERSON_NAME]-named-top-operations-leader-by-birmingham-business-j…" at bounding box center [512, 241] width 120 height 15
drag, startPoint x: 492, startPoint y: 251, endPoint x: 661, endPoint y: 265, distance: 169.9
click at [660, 265] on div "Publish Settings SEO Social Sharing Advanced Layout Search Result Preview Story…" at bounding box center [391, 193] width 783 height 386
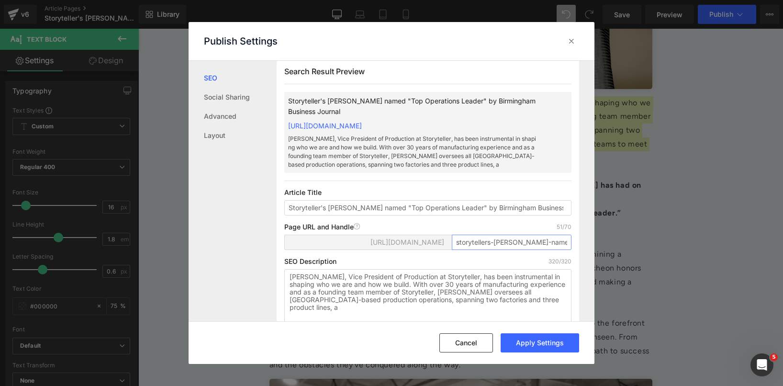
drag, startPoint x: 518, startPoint y: 251, endPoint x: 367, endPoint y: 238, distance: 151.7
click at [367, 238] on div "Page URL and Handle Page URL Address 51/70 [URL][DOMAIN_NAME] storytellers-mark…" at bounding box center [427, 240] width 287 height 34
click at [496, 250] on input "storytellers-[PERSON_NAME]-named-top-operations-leade" at bounding box center [512, 241] width 120 height 15
drag, startPoint x: 493, startPoint y: 253, endPoint x: 429, endPoint y: 244, distance: 64.6
click at [431, 245] on div "[URL][DOMAIN_NAME] storytellers-[PERSON_NAME]-named-top-operations-leade" at bounding box center [427, 245] width 287 height 23
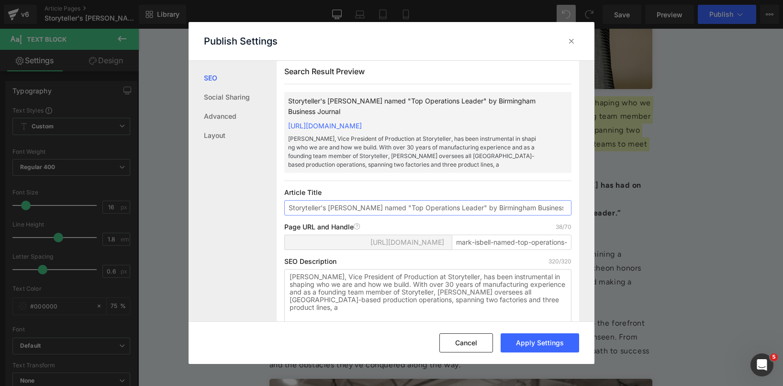
drag, startPoint x: 464, startPoint y: 217, endPoint x: 393, endPoint y: 215, distance: 70.8
click at [393, 215] on input "Storyteller's [PERSON_NAME] named "Top Operations Leader" by Birmingham Busines…" at bounding box center [427, 207] width 287 height 15
click at [489, 250] on input "mark-isbell-named-top-operations-leade" at bounding box center [512, 241] width 120 height 15
paste input "Top-Operations-Leader"
click at [549, 346] on button "Apply Settings" at bounding box center [539, 342] width 78 height 19
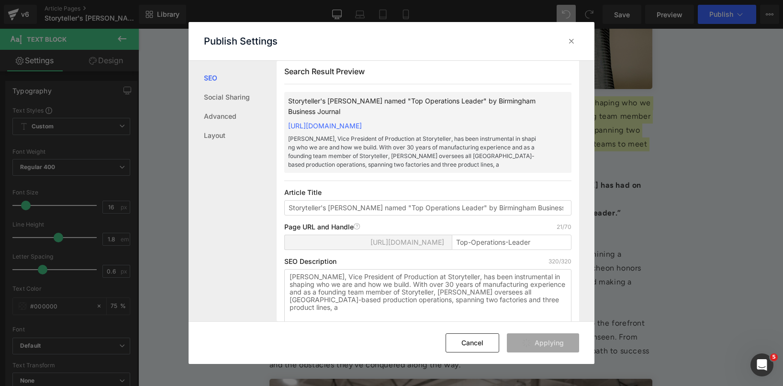
type input "top-operations-leader"
click at [572, 45] on icon at bounding box center [571, 41] width 10 height 10
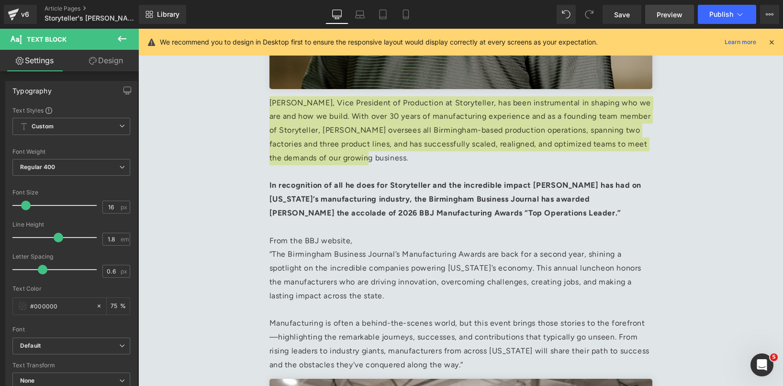
click at [668, 13] on span "Preview" at bounding box center [669, 15] width 26 height 10
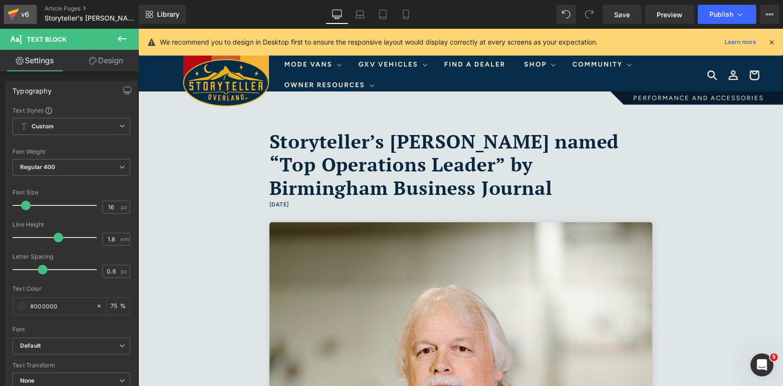
click at [15, 11] on icon at bounding box center [13, 12] width 11 height 6
click at [621, 14] on span "Save" at bounding box center [622, 15] width 16 height 10
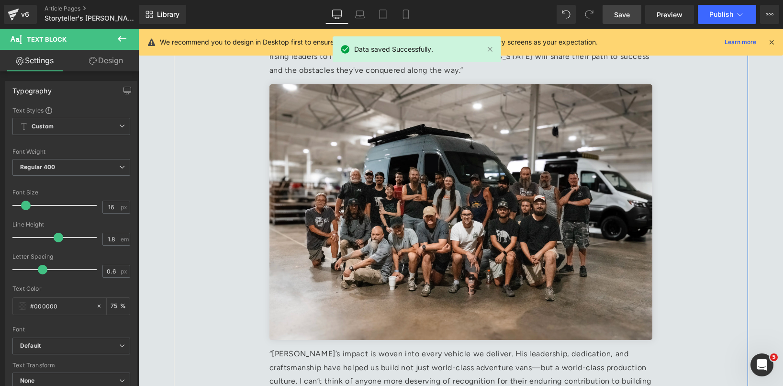
scroll to position [771, 0]
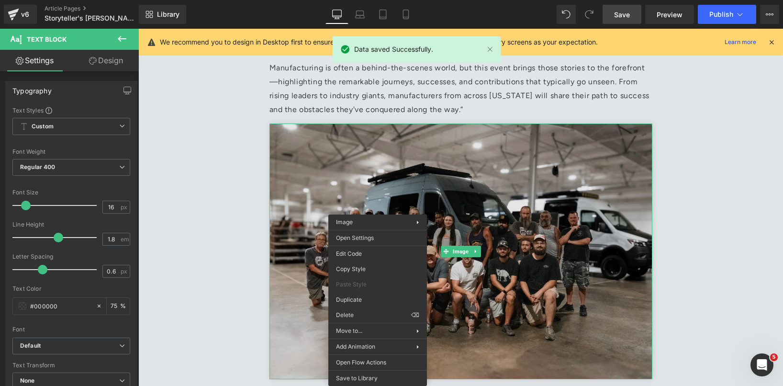
click at [514, 247] on img at bounding box center [460, 250] width 383 height 255
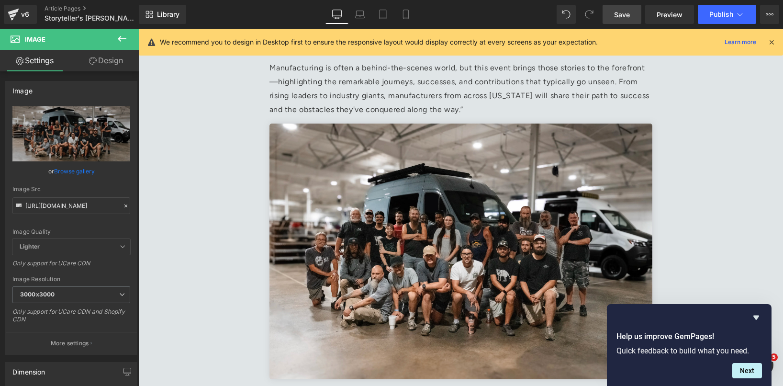
scroll to position [389, 0]
click at [767, 16] on icon at bounding box center [769, 15] width 8 height 8
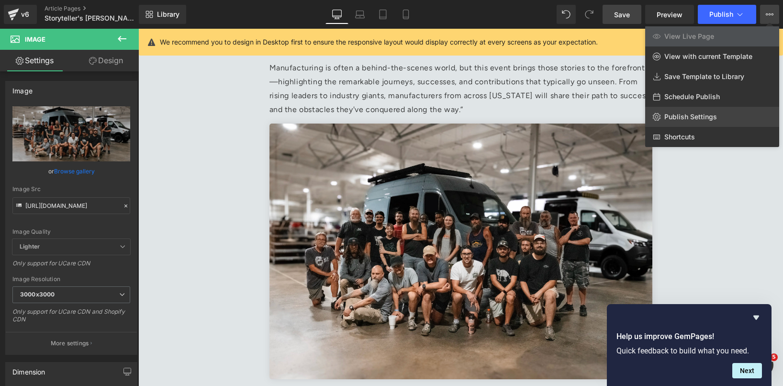
click at [692, 114] on span "Publish Settings" at bounding box center [690, 116] width 53 height 9
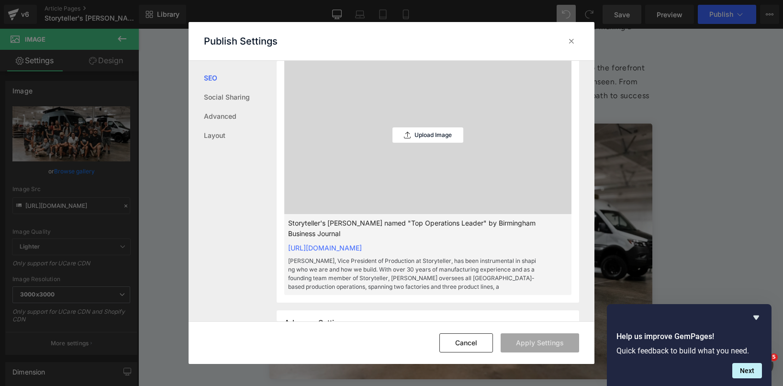
scroll to position [327, 0]
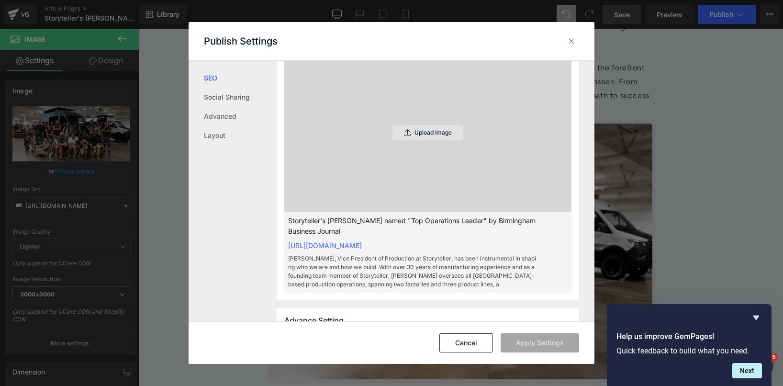
click at [421, 129] on p "Upload Image" at bounding box center [432, 132] width 37 height 7
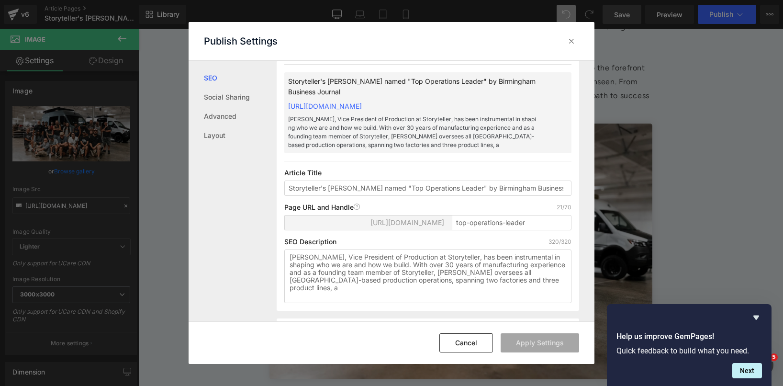
scroll to position [0, 0]
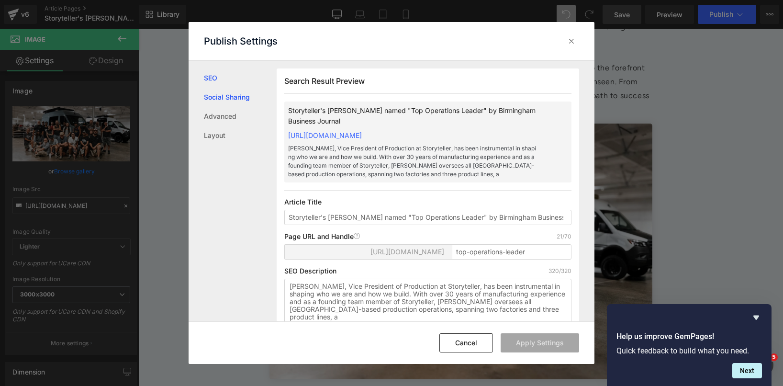
click at [221, 100] on link "Social Sharing" at bounding box center [240, 97] width 73 height 19
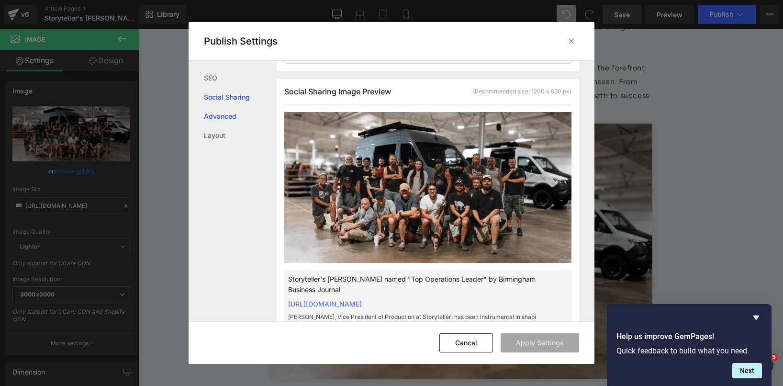
scroll to position [279, 0]
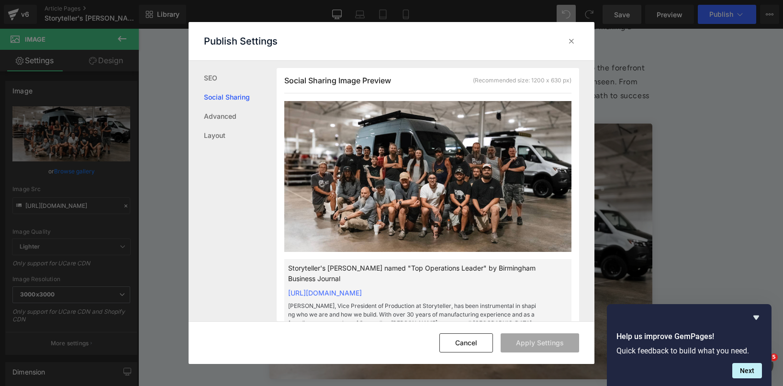
click at [432, 280] on p "Storyteller's [PERSON_NAME] named "Top Operations Leader" by Birmingham Busines…" at bounding box center [412, 273] width 249 height 21
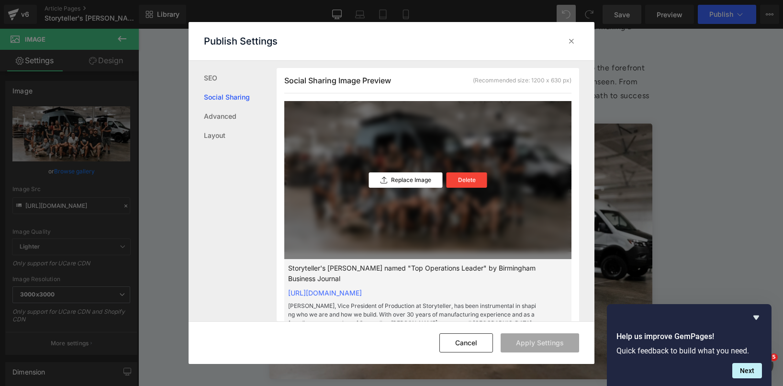
click at [409, 157] on div "Replace Image Delete" at bounding box center [427, 180] width 287 height 158
click at [392, 184] on div "Replace Image" at bounding box center [406, 179] width 74 height 15
click at [489, 144] on div "Replace Image Delete" at bounding box center [427, 180] width 287 height 158
click at [461, 172] on div "Delete" at bounding box center [466, 179] width 41 height 15
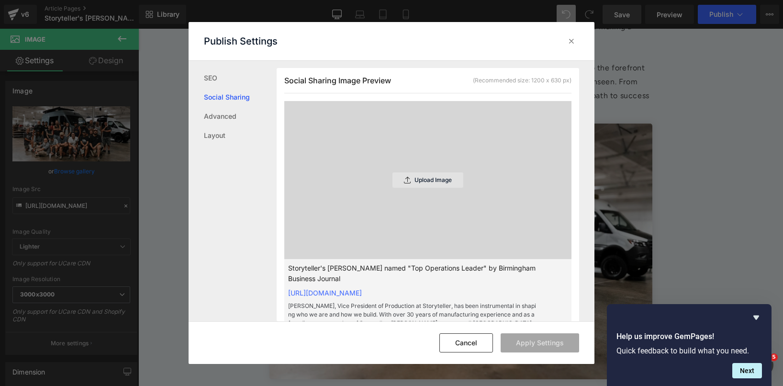
click at [417, 181] on p "Upload Image" at bounding box center [432, 180] width 37 height 7
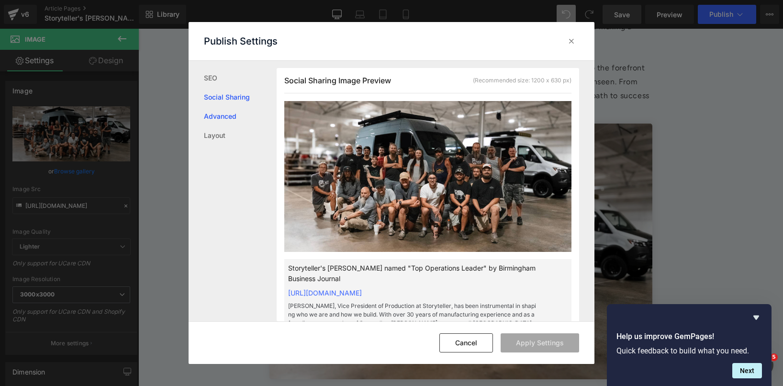
click at [234, 113] on link "Advanced" at bounding box center [240, 116] width 73 height 19
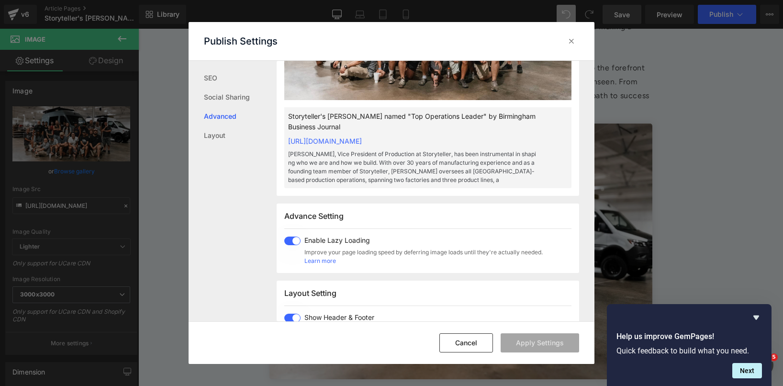
scroll to position [431, 0]
click at [222, 76] on link "SEO" at bounding box center [240, 77] width 73 height 19
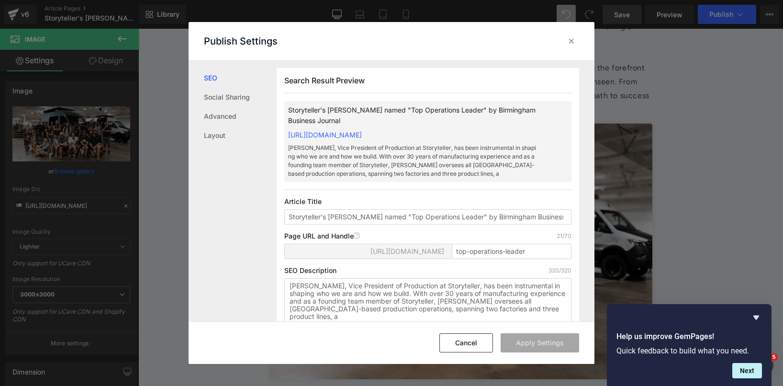
scroll to position [0, 0]
click at [485, 215] on input "Storyteller's [PERSON_NAME] named "Top Operations Leader" by Birmingham Busines…" at bounding box center [427, 217] width 287 height 15
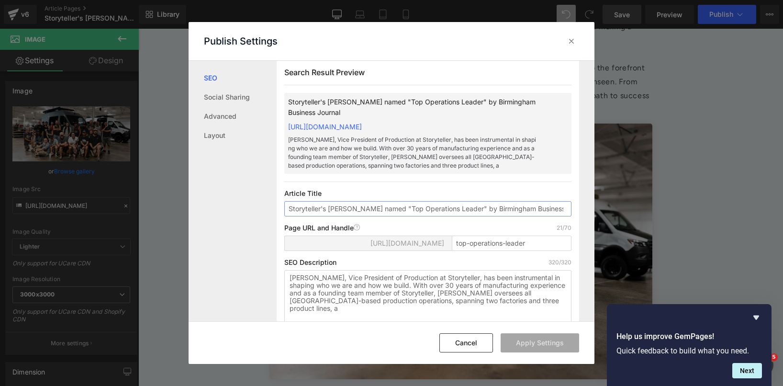
scroll to position [0, 13]
drag, startPoint x: 309, startPoint y: 208, endPoint x: 599, endPoint y: 215, distance: 290.5
click at [599, 215] on div "Publish Settings SEO Social Sharing Advanced Layout Search Result Preview Story…" at bounding box center [391, 193] width 783 height 386
drag, startPoint x: 540, startPoint y: 206, endPoint x: 704, endPoint y: 237, distance: 167.0
click at [704, 237] on div "Publish Settings SEO Social Sharing Advanced Layout Search Result Preview Story…" at bounding box center [391, 193] width 783 height 386
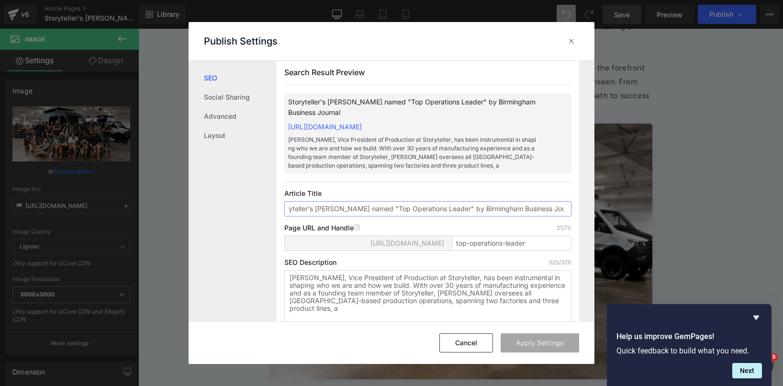
scroll to position [0, 16]
type input "Storyteller's [PERSON_NAME] named "Top Operations Leader" by Birmingham Busines…"
click at [573, 39] on icon at bounding box center [571, 41] width 10 height 10
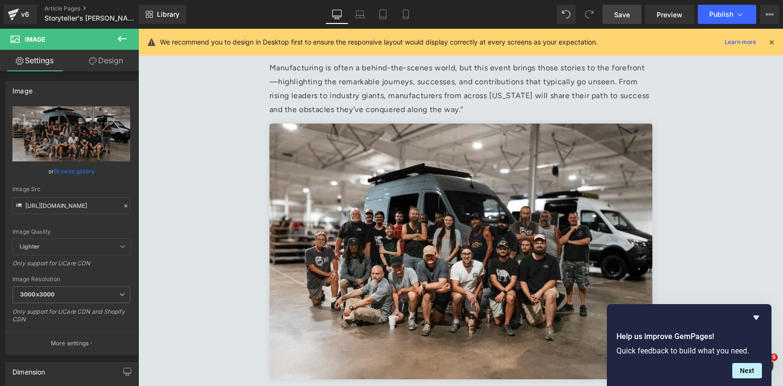
click at [625, 10] on span "Save" at bounding box center [622, 15] width 16 height 10
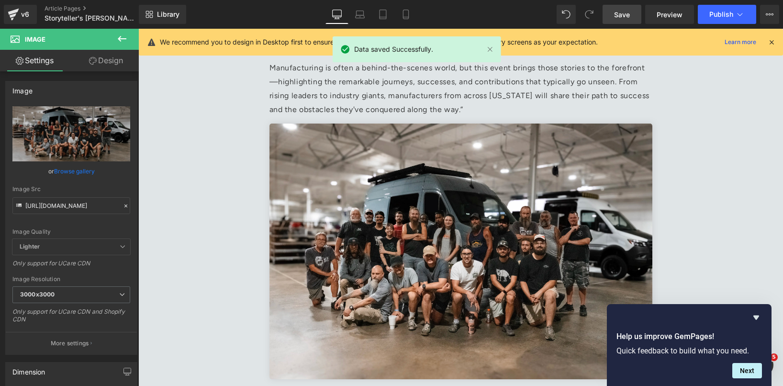
click at [771, 25] on div "Library Desktop Desktop Laptop Tablet Mobile Save Preview Publish Scheduled Vie…" at bounding box center [461, 14] width 644 height 29
click at [768, 14] on icon at bounding box center [769, 14] width 2 height 2
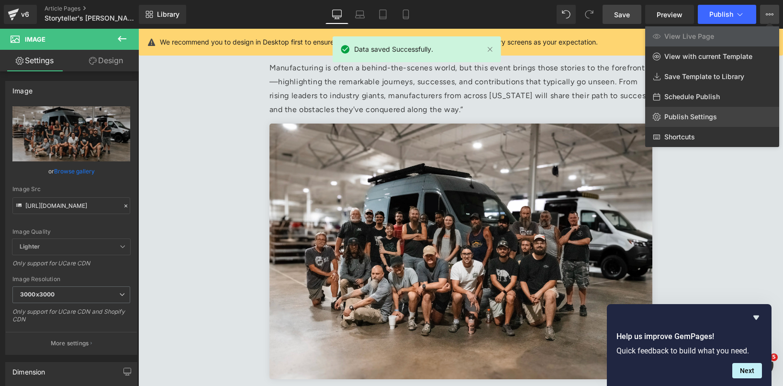
click at [720, 113] on link "Publish Settings" at bounding box center [712, 117] width 134 height 20
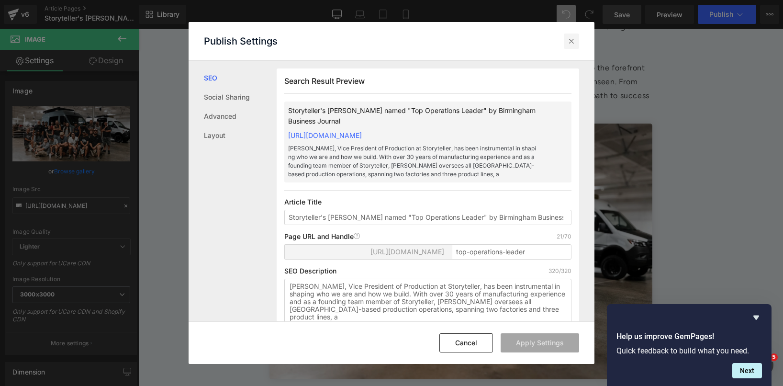
click at [572, 40] on icon at bounding box center [571, 41] width 10 height 10
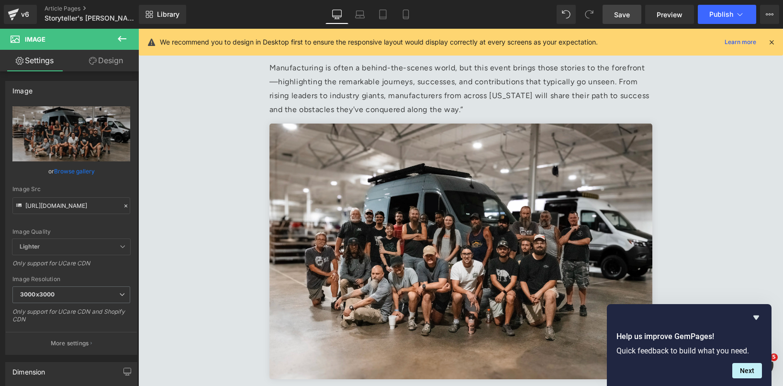
scroll to position [389, 0]
